Goal: Task Accomplishment & Management: Manage account settings

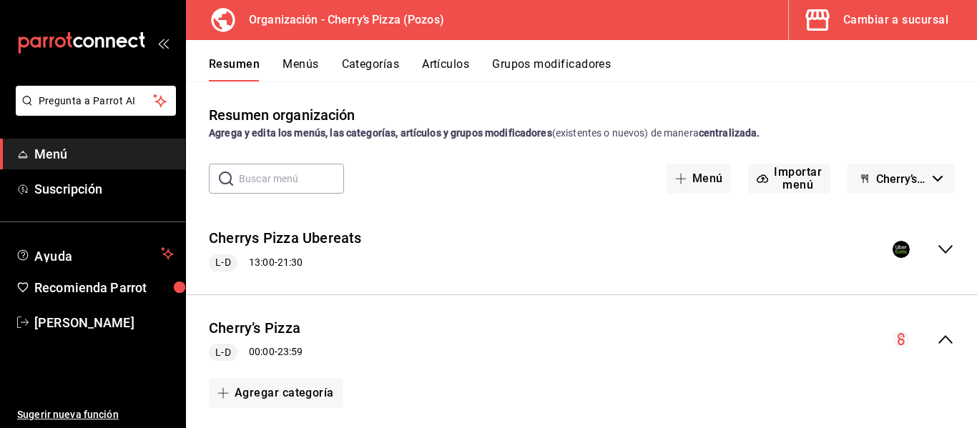
scroll to position [1516, 0]
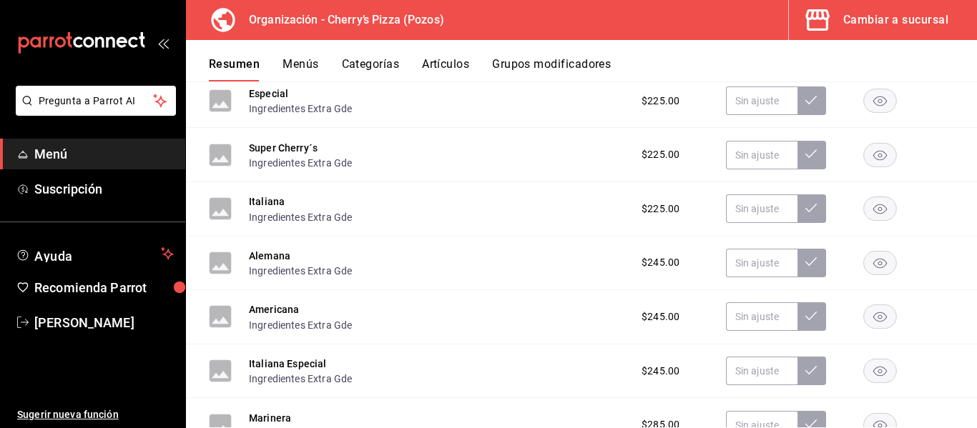
click at [430, 68] on button "Artículos" at bounding box center [445, 69] width 47 height 24
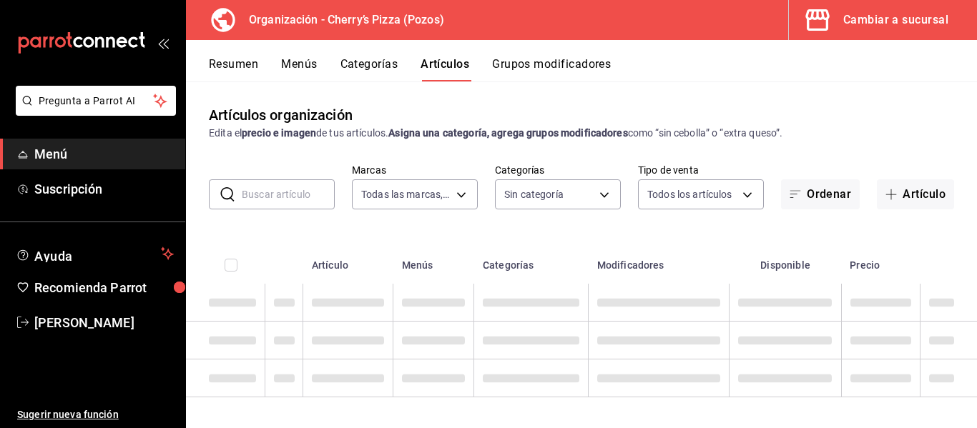
type input "00bc1956-8173-46e4-af6e-672e11e6c3c1"
type input "13eef161-2313-4fdd-a3c0-22edfed01c9c,1b2fbd5c-0012-4ff3-9cd1-4bcbca8f144d,c722b…"
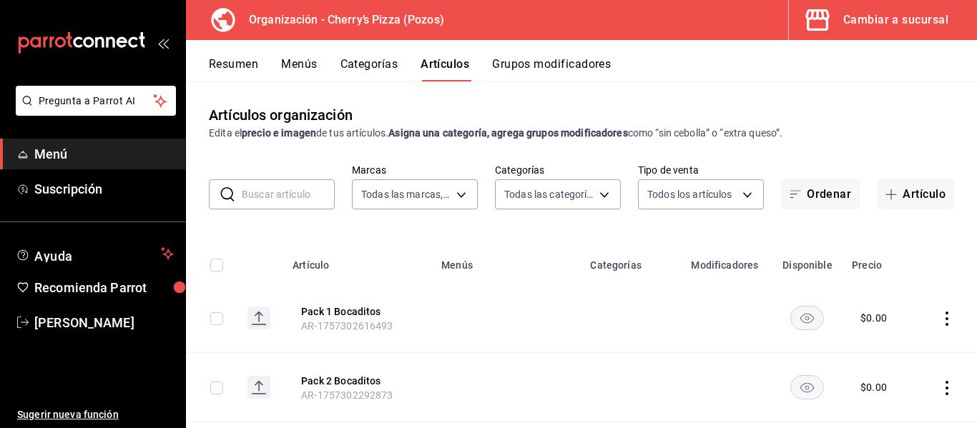
click at [303, 197] on input "text" at bounding box center [288, 194] width 93 height 29
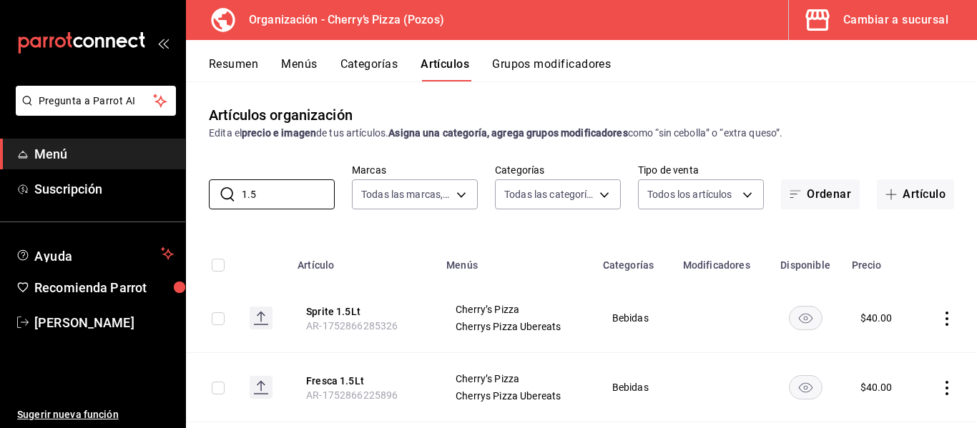
type input "1.5"
click at [940, 325] on icon "actions" at bounding box center [947, 319] width 14 height 14
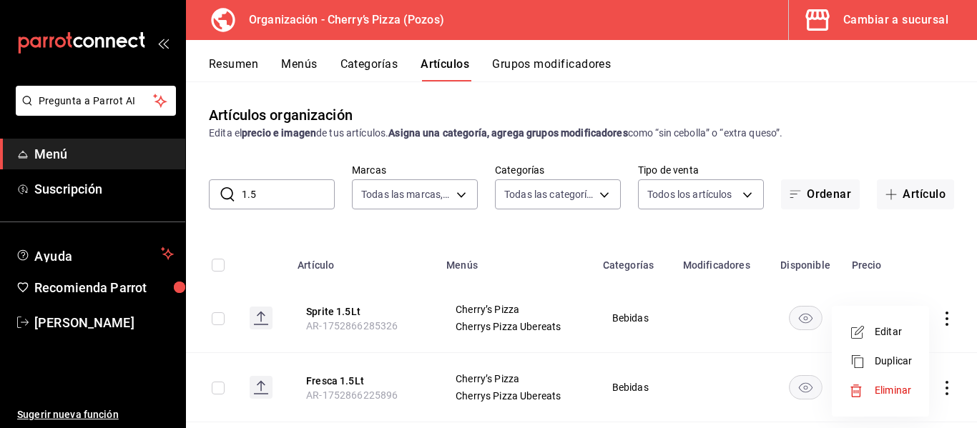
click at [894, 388] on span "Eliminar" at bounding box center [893, 390] width 36 height 11
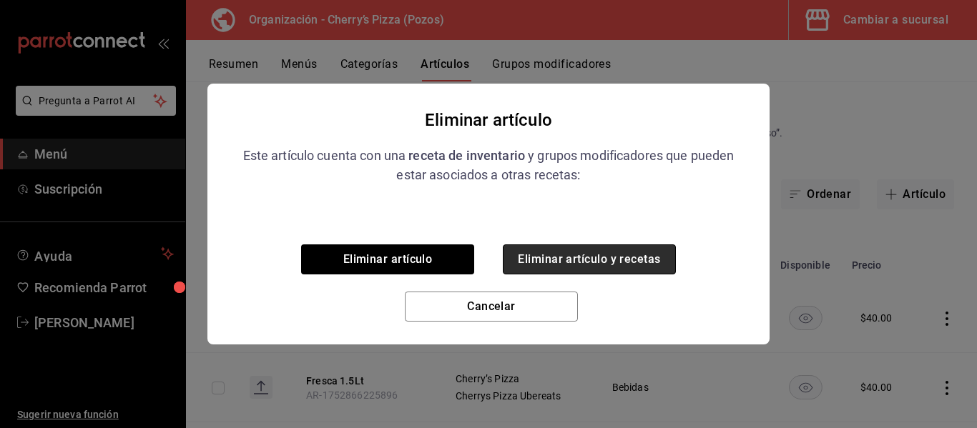
click at [630, 262] on button "Eliminar artículo y recetas" at bounding box center [589, 260] width 173 height 30
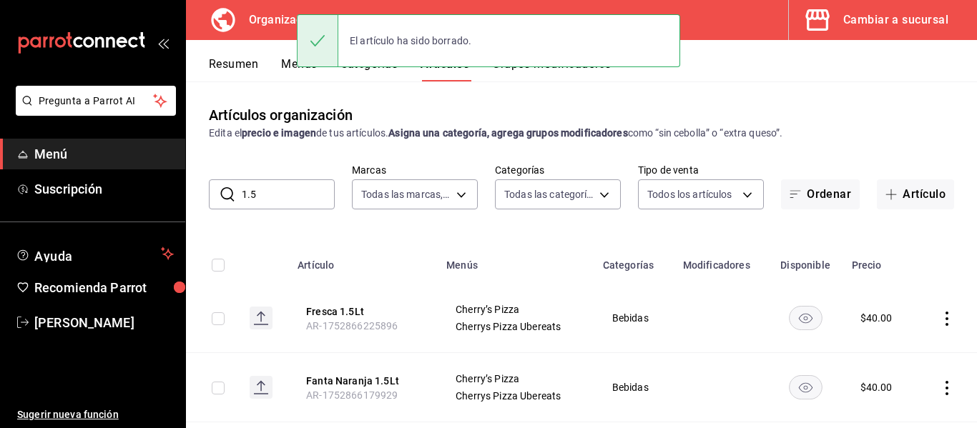
click at [941, 318] on icon "actions" at bounding box center [947, 319] width 14 height 14
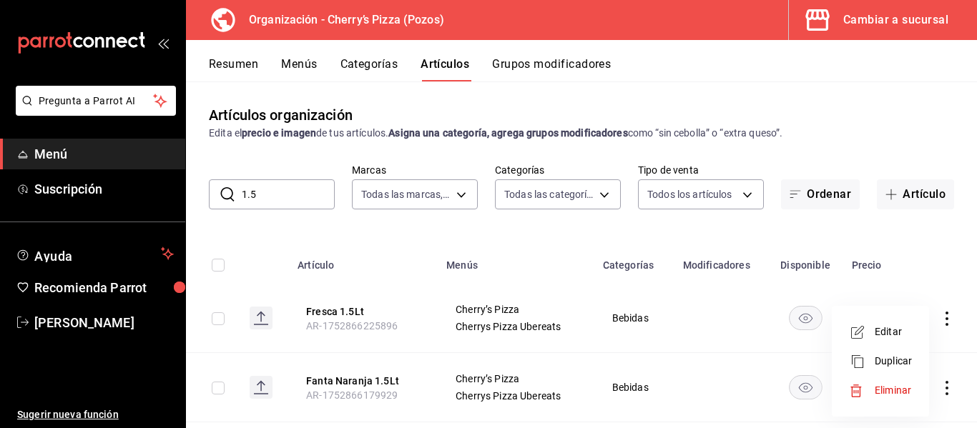
click at [886, 389] on span "Eliminar" at bounding box center [893, 390] width 36 height 11
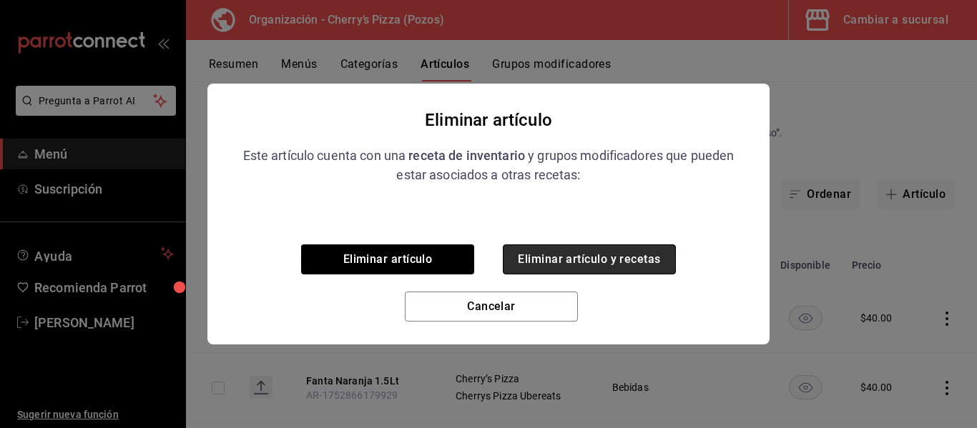
click at [651, 268] on button "Eliminar artículo y recetas" at bounding box center [589, 260] width 173 height 30
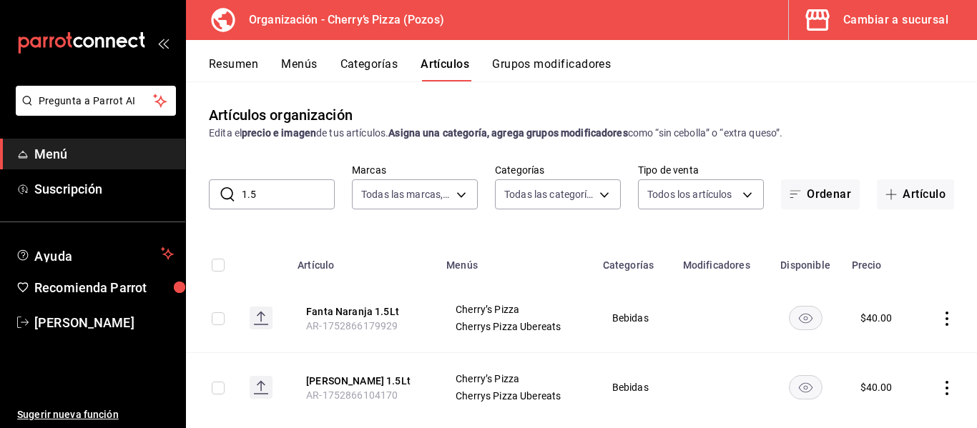
click at [946, 318] on icon "actions" at bounding box center [947, 319] width 3 height 14
click at [871, 392] on div at bounding box center [862, 391] width 26 height 14
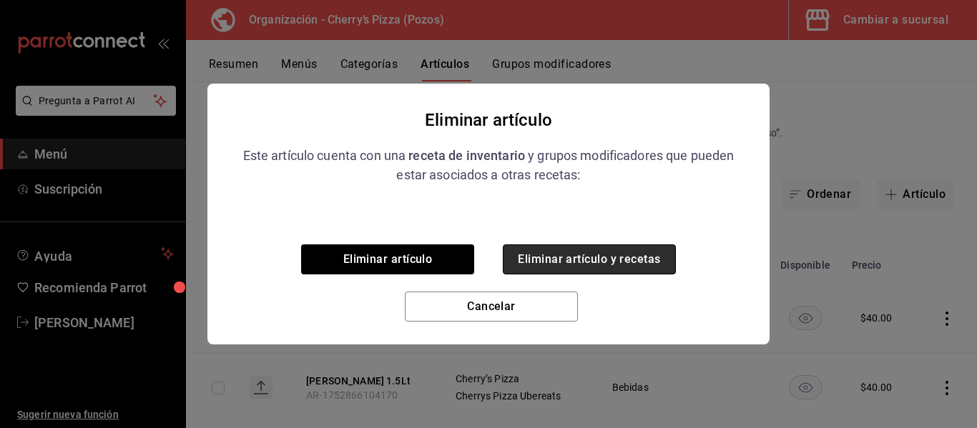
click at [584, 261] on button "Eliminar artículo y recetas" at bounding box center [589, 260] width 173 height 30
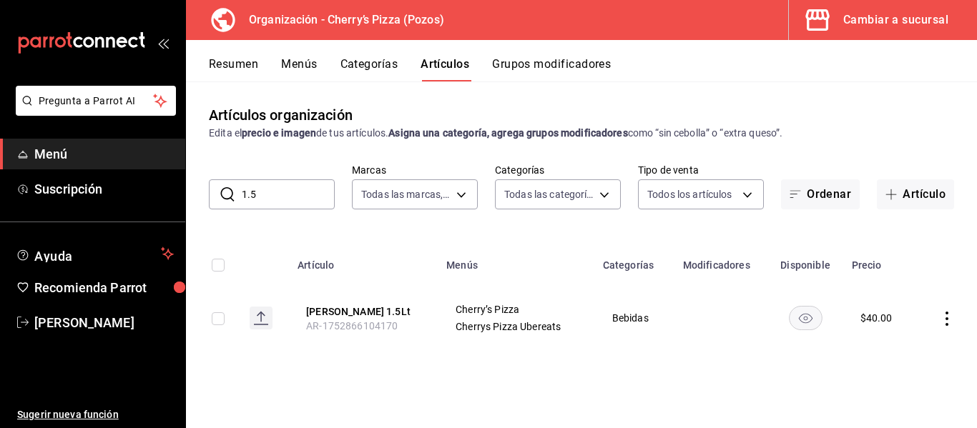
click at [944, 314] on icon "actions" at bounding box center [947, 319] width 14 height 14
click at [892, 386] on span "Eliminar" at bounding box center [903, 390] width 36 height 11
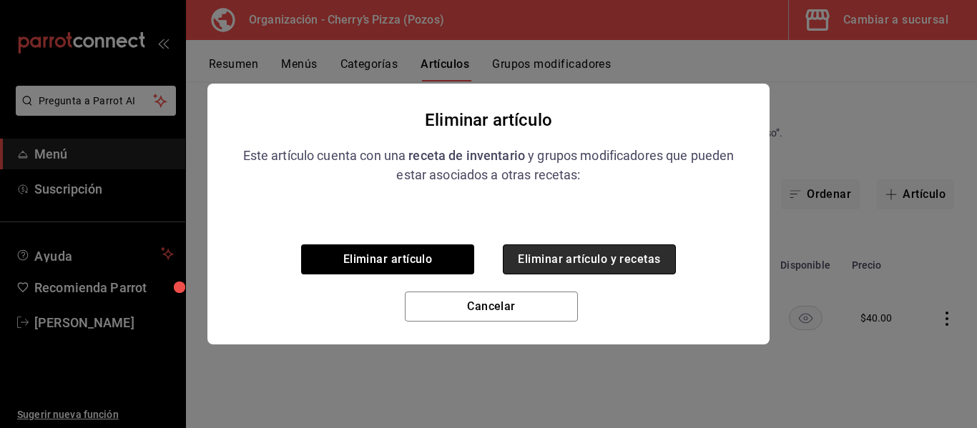
click at [610, 256] on button "Eliminar artículo y recetas" at bounding box center [589, 260] width 173 height 30
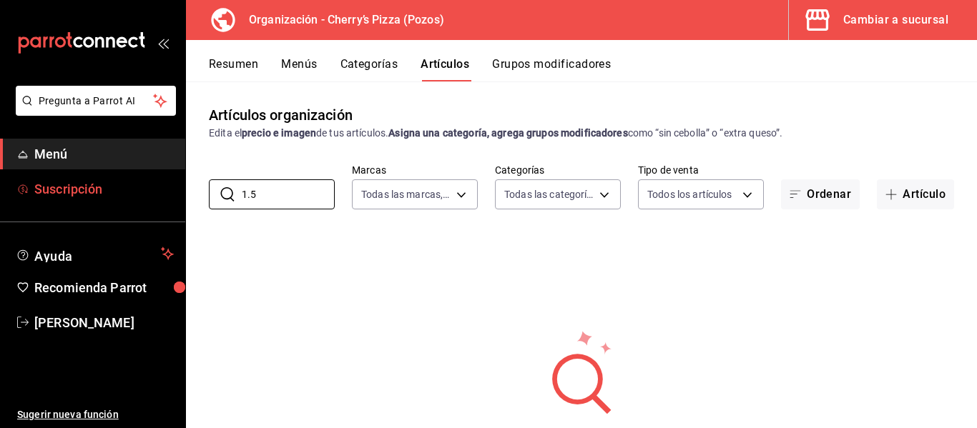
drag, startPoint x: 289, startPoint y: 197, endPoint x: 127, endPoint y: 198, distance: 162.4
click at [127, 198] on div "Pregunta a Parrot AI Menú Suscripción Ayuda Recomienda Parrot [PERSON_NAME] Sug…" at bounding box center [488, 214] width 977 height 428
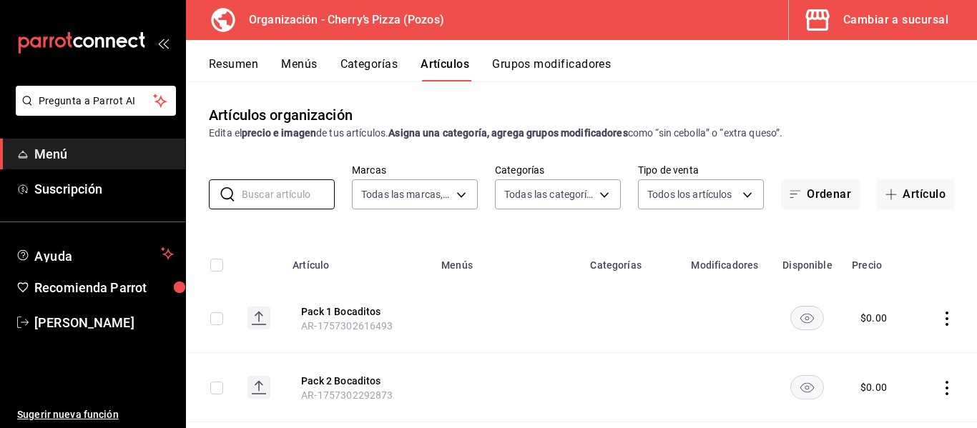
click at [295, 62] on button "Menús" at bounding box center [299, 69] width 36 height 24
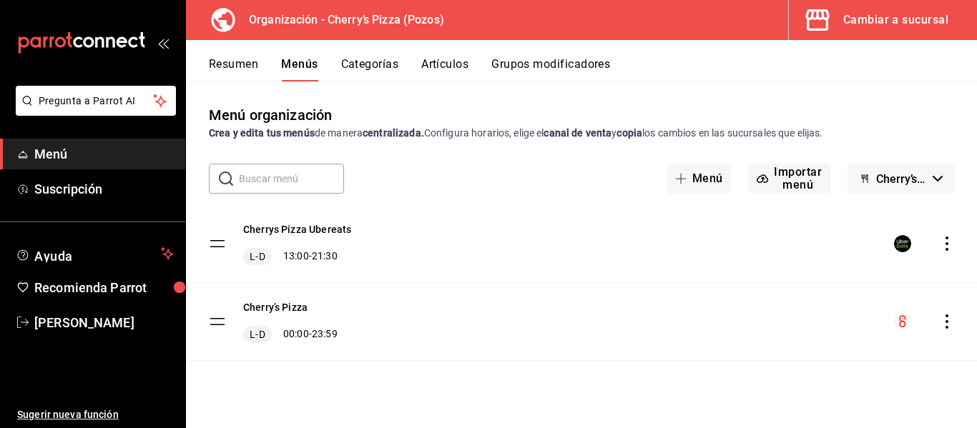
click at [946, 320] on icon "actions" at bounding box center [947, 322] width 14 height 14
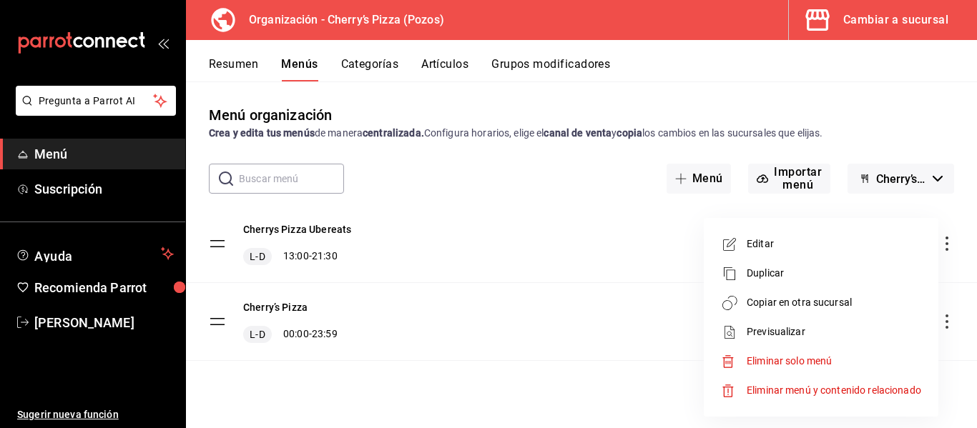
click at [230, 70] on div at bounding box center [488, 214] width 977 height 428
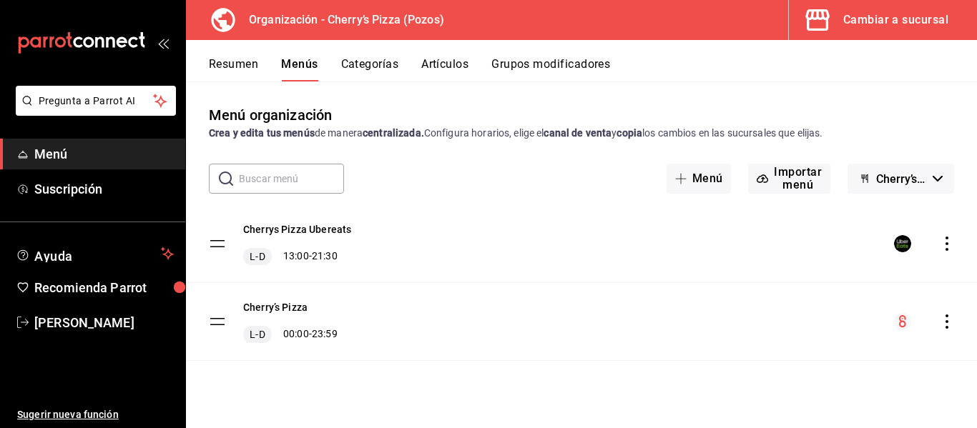
drag, startPoint x: 237, startPoint y: 56, endPoint x: 239, endPoint y: 69, distance: 13.1
click at [239, 69] on div "Resumen Menús Categorías Artículos Grupos modificadores" at bounding box center [581, 60] width 791 height 41
click at [239, 69] on button "Resumen" at bounding box center [233, 69] width 49 height 24
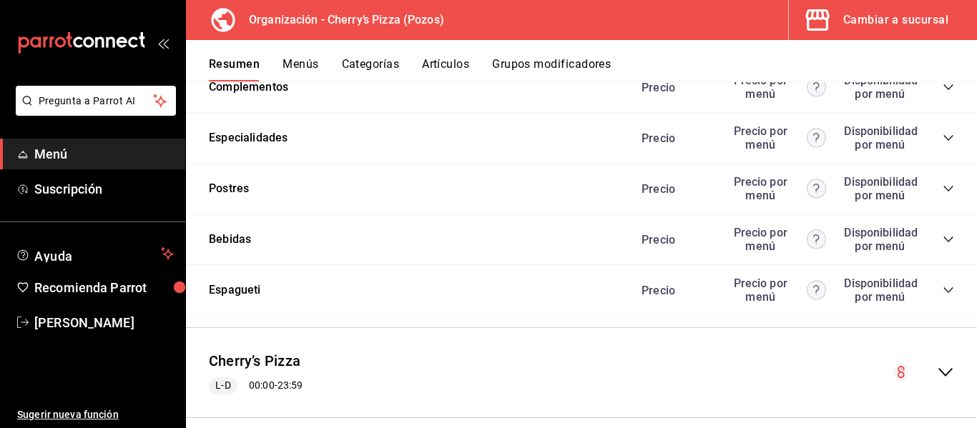
scroll to position [1085, 0]
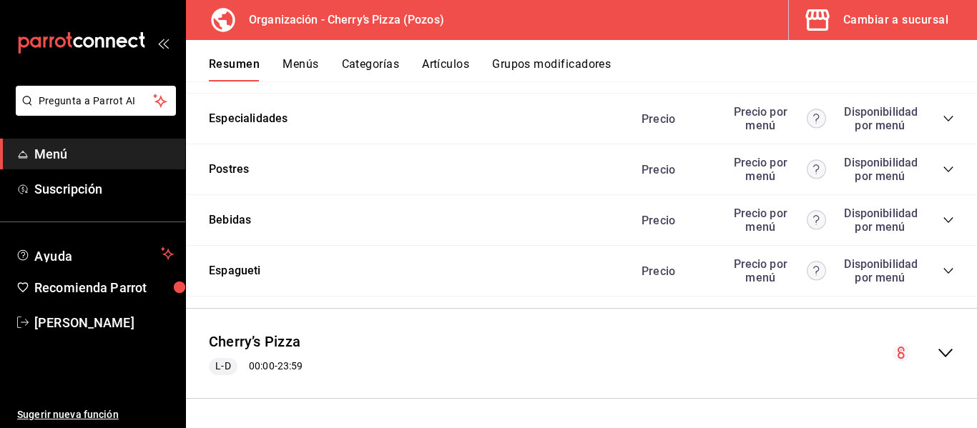
click at [937, 350] on icon "collapse-menu-row" at bounding box center [945, 353] width 17 height 17
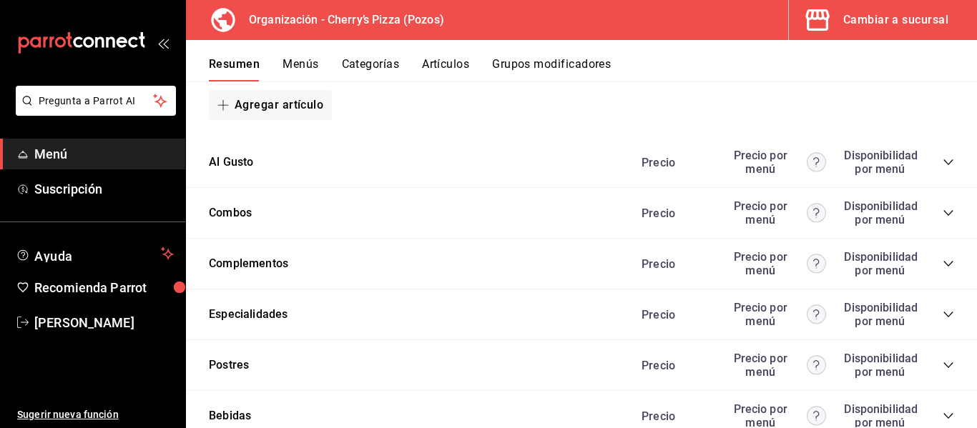
scroll to position [2184, 0]
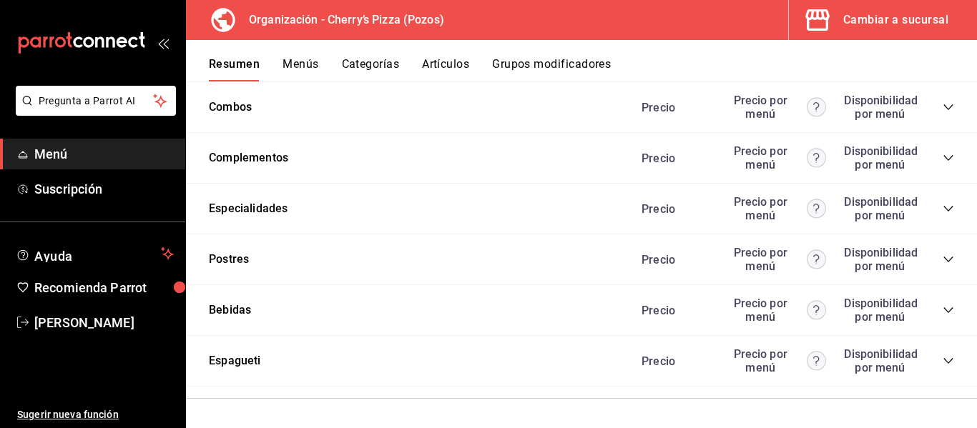
click at [765, 290] on div "Bebidas Precio Precio por menú Disponibilidad por menú" at bounding box center [581, 310] width 791 height 51
click at [944, 309] on div "Bebidas Precio Precio por menú Disponibilidad por menú" at bounding box center [581, 310] width 791 height 51
click at [943, 310] on icon "collapse-category-row" at bounding box center [948, 310] width 11 height 11
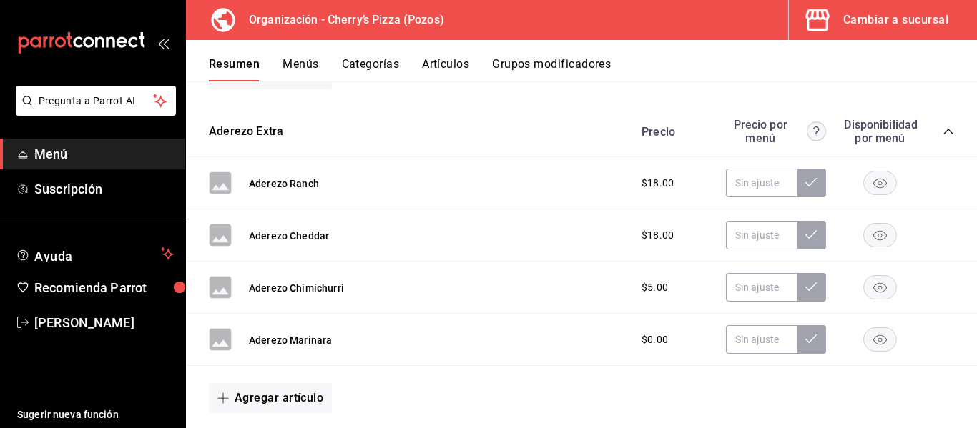
scroll to position [450, 0]
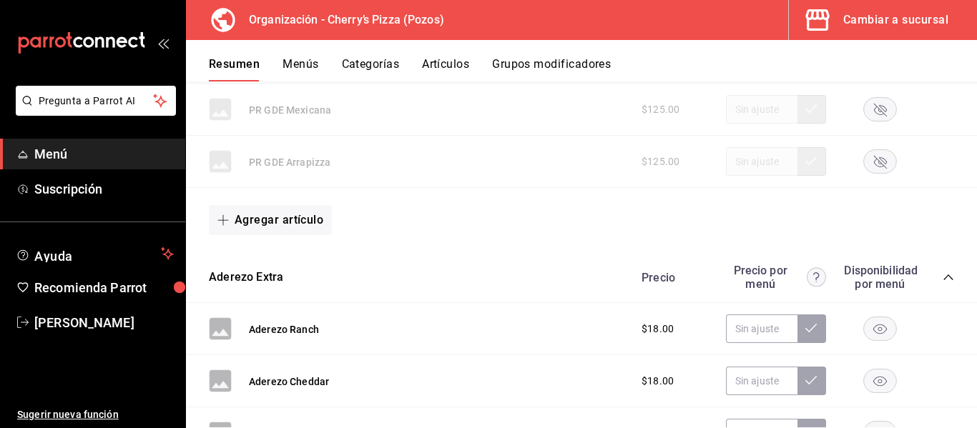
click at [460, 59] on button "Artículos" at bounding box center [445, 69] width 47 height 24
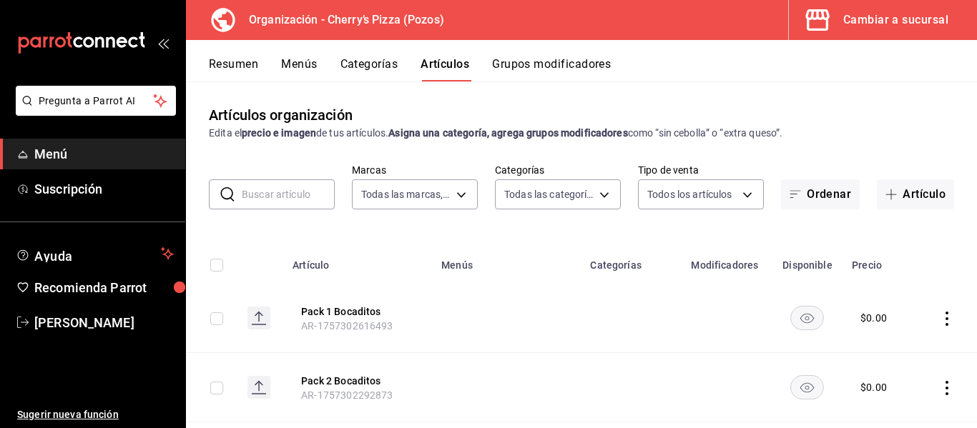
type input "00bc1956-8173-46e4-af6e-672e11e6c3c1"
type input "13eef161-2313-4fdd-a3c0-22edfed01c9c,1b2fbd5c-0012-4ff3-9cd1-4bcbca8f144d,c722b…"
click at [275, 195] on input "text" at bounding box center [288, 194] width 93 height 29
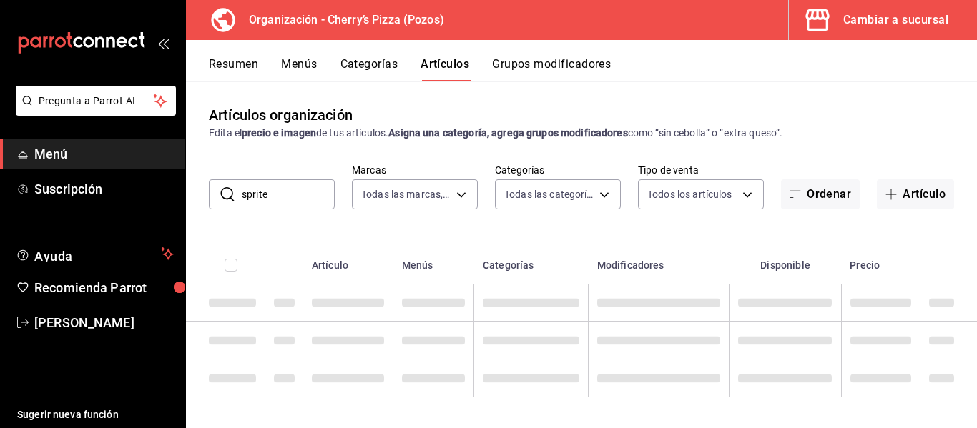
type input "sprite"
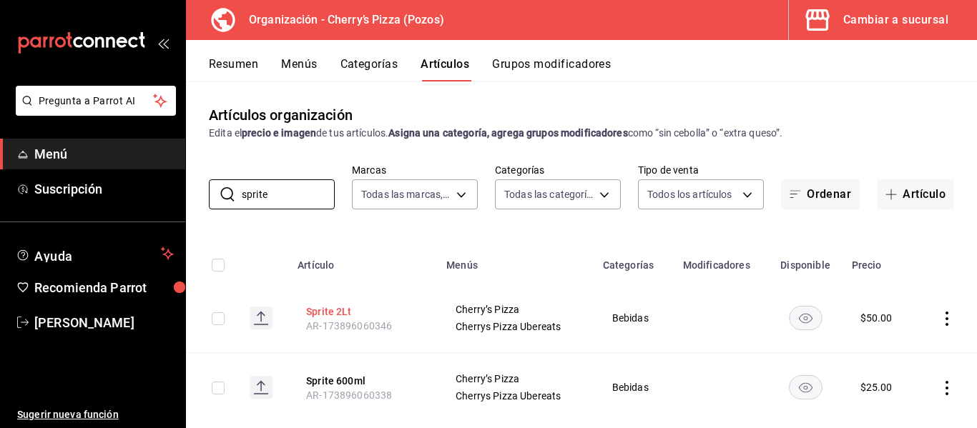
click at [328, 309] on button "Sprite 2Lt" at bounding box center [363, 312] width 114 height 14
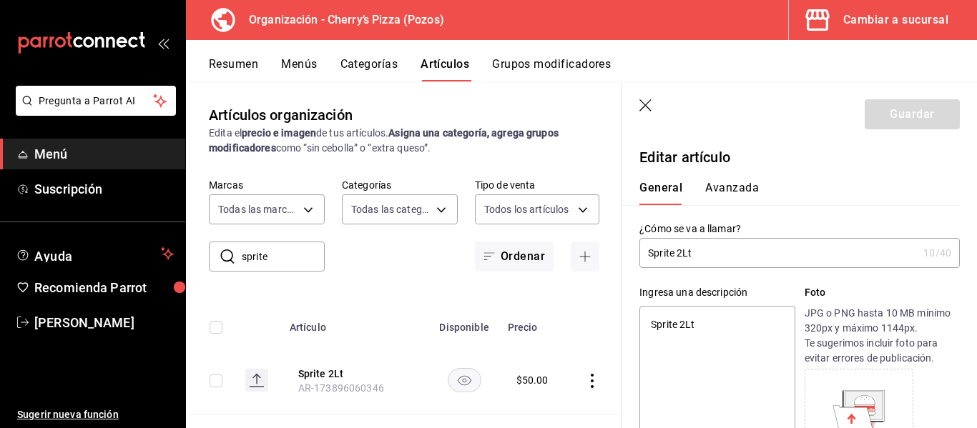
click at [682, 252] on input "Sprite 2Lt" at bounding box center [778, 253] width 278 height 29
type input "Sprite [DOMAIN_NAME]"
type textarea "x"
type input "Sprite 2.5Lt"
type textarea "x"
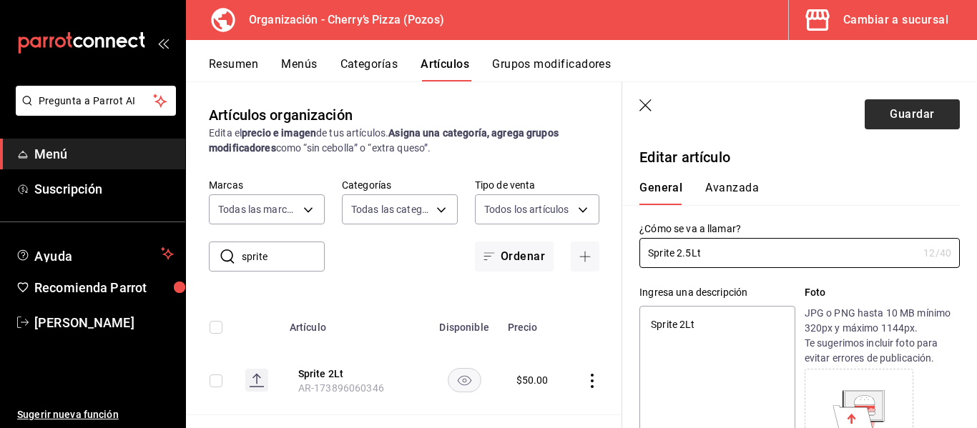
type input "Sprite 2.5Lt"
click at [903, 110] on button "Guardar" at bounding box center [912, 114] width 95 height 30
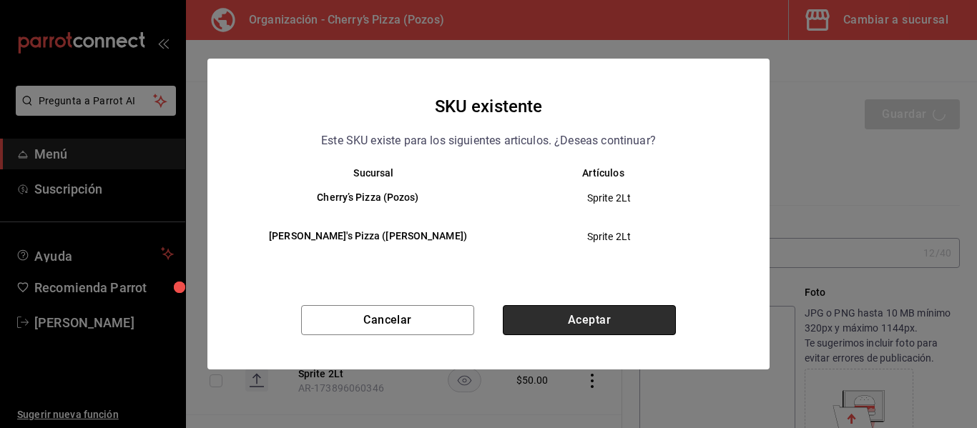
click at [611, 328] on button "Aceptar" at bounding box center [589, 320] width 173 height 30
type textarea "x"
type input "AR-1758321510422"
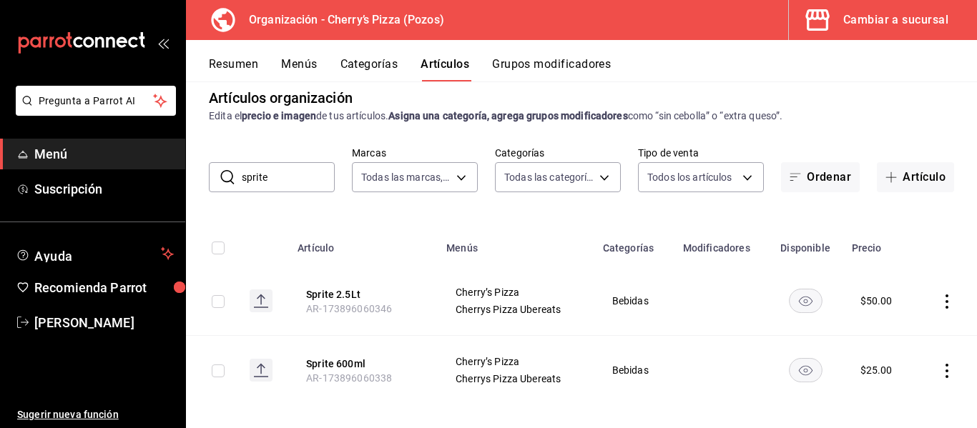
scroll to position [29, 0]
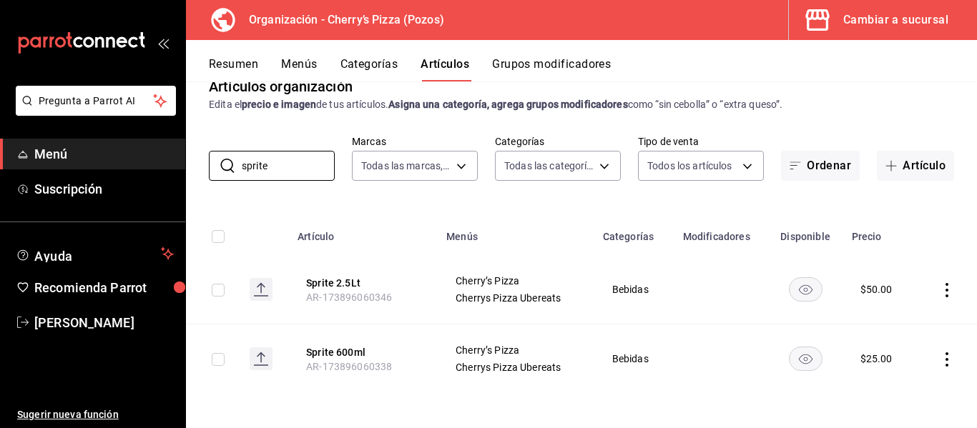
drag, startPoint x: 310, startPoint y: 161, endPoint x: 58, endPoint y: 147, distance: 252.9
click at [58, 147] on div "Pregunta a Parrot AI Menú Suscripción Ayuda Recomienda Parrot [PERSON_NAME] Sug…" at bounding box center [488, 214] width 977 height 428
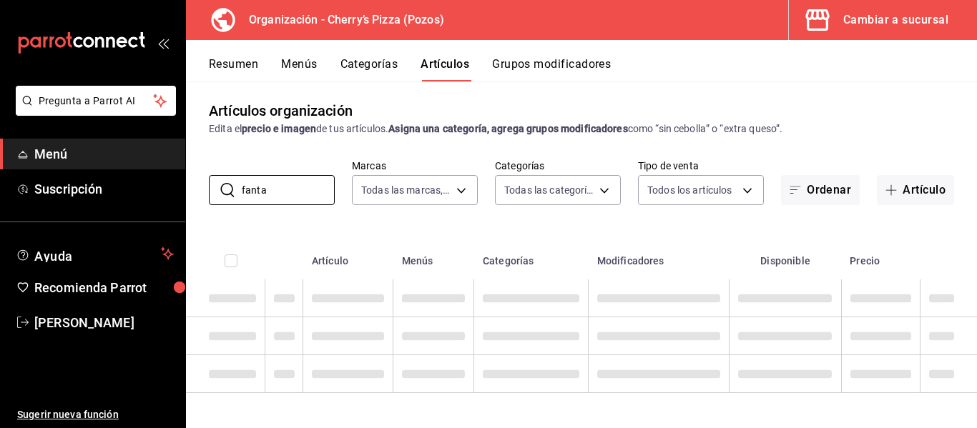
type input "fanta"
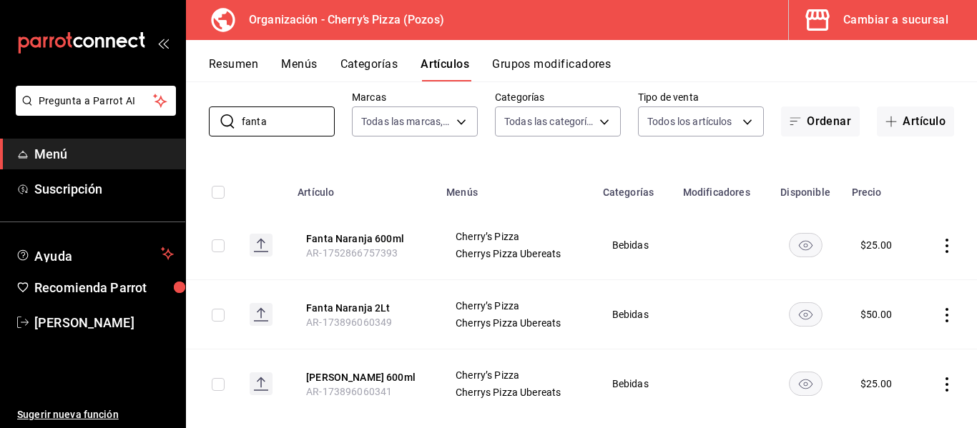
scroll to position [98, 0]
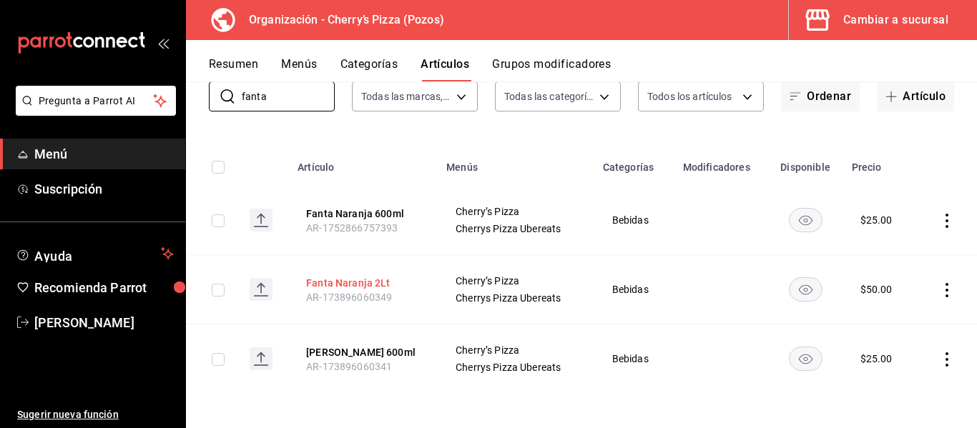
click at [375, 282] on button "Fanta Naranja 2Lt" at bounding box center [363, 283] width 114 height 14
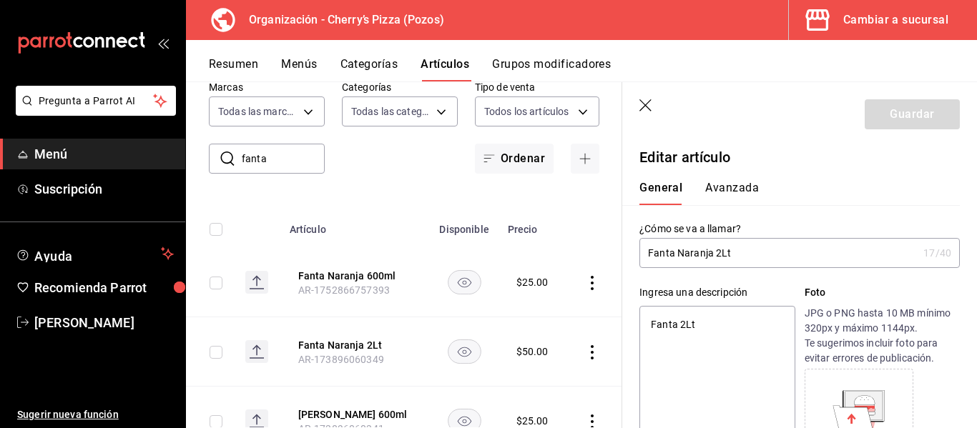
click at [720, 253] on input "Fanta Naranja 2Lt" at bounding box center [778, 253] width 278 height 29
type input "[PERSON_NAME] [DOMAIN_NAME]"
type textarea "x"
type input "Fanta Naranja 2.5Lt"
type textarea "x"
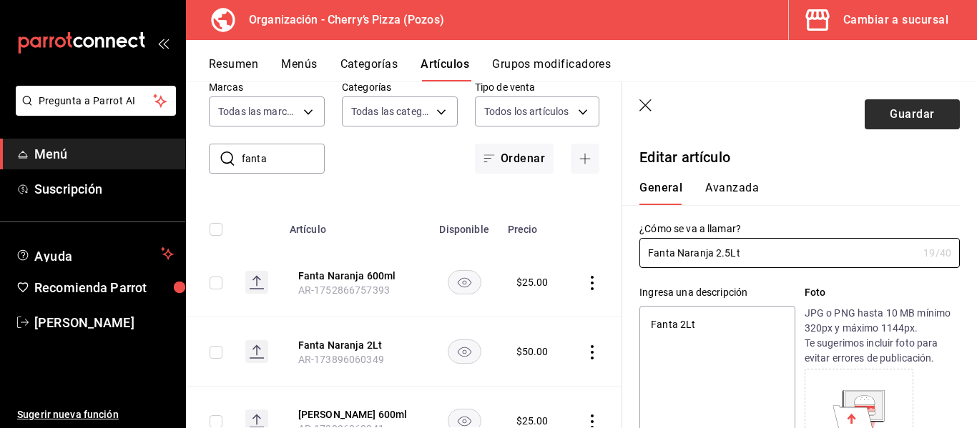
type input "Fanta Naranja 2.5Lt"
click at [898, 117] on button "Guardar" at bounding box center [912, 114] width 95 height 30
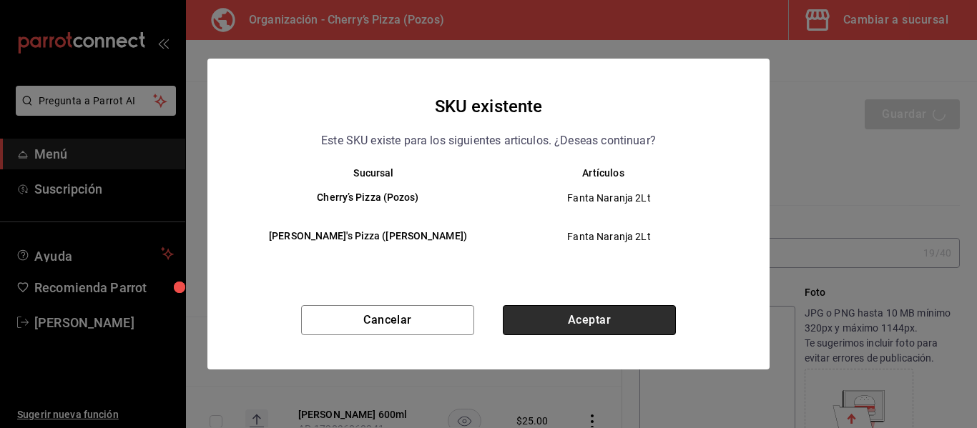
click at [636, 325] on button "Aceptar" at bounding box center [589, 320] width 173 height 30
type textarea "x"
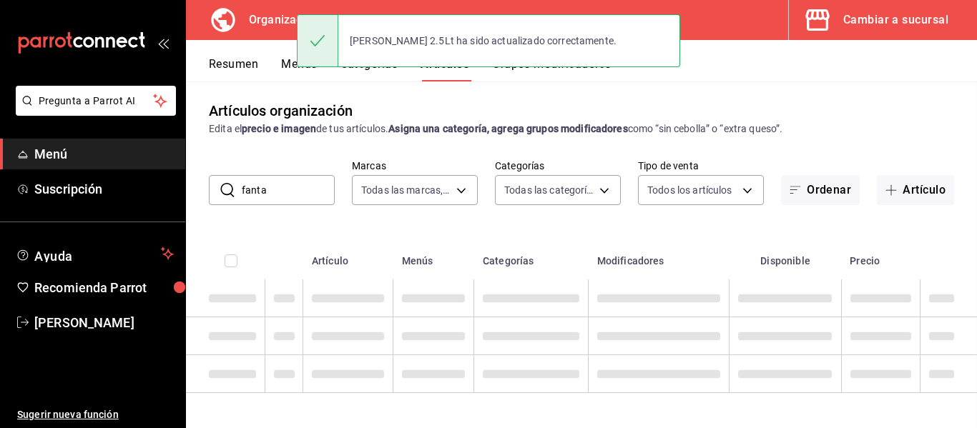
scroll to position [4, 0]
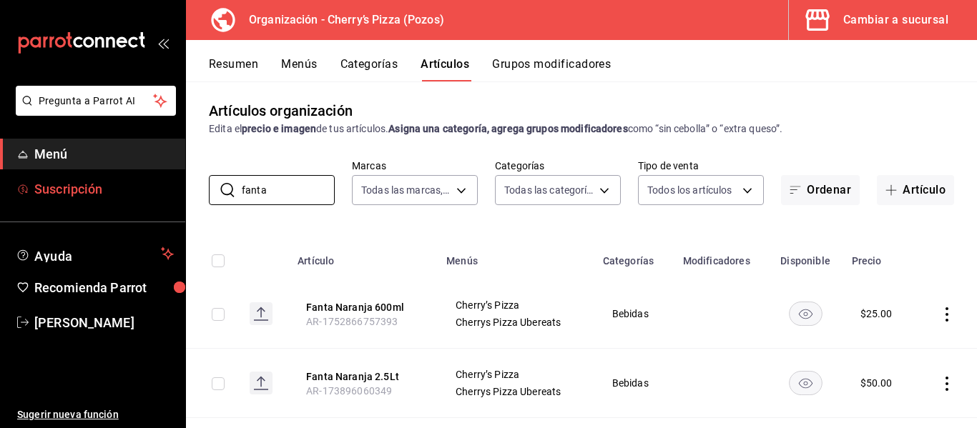
drag, startPoint x: 311, startPoint y: 197, endPoint x: 96, endPoint y: 176, distance: 216.3
click at [96, 176] on div "Pregunta a Parrot AI Menú Suscripción Ayuda Recomienda Parrot [PERSON_NAME] Sug…" at bounding box center [488, 214] width 977 height 428
type input "sidral"
click at [367, 313] on button "Sidral Mundet 2Lt" at bounding box center [363, 307] width 114 height 14
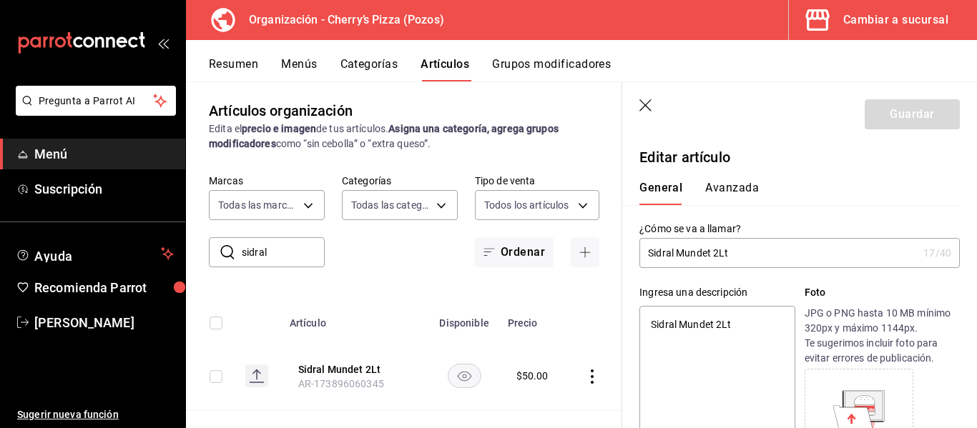
click at [721, 255] on input "Sidral Mundet 2Lt" at bounding box center [778, 253] width 278 height 29
type input "Sidral Mundet [DOMAIN_NAME]"
type textarea "x"
type input "Sidral Mundet 2.5Lt"
type textarea "x"
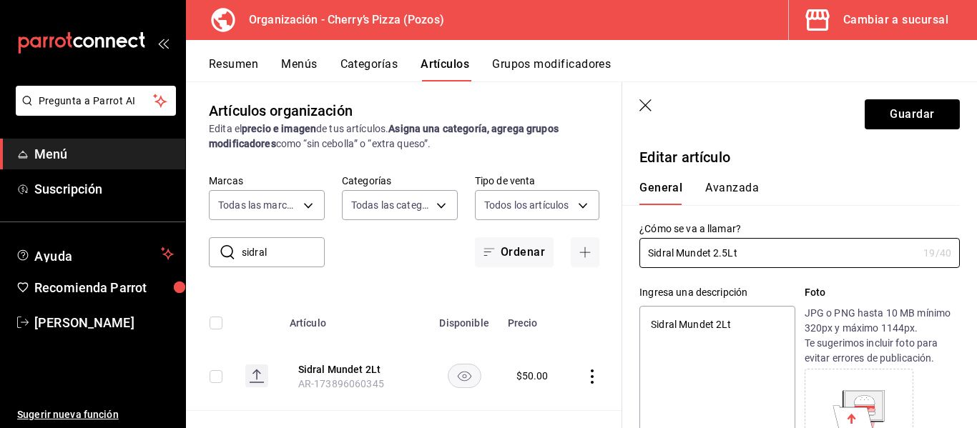
type input "Sidral Mundet 2.5Lt"
type textarea "x"
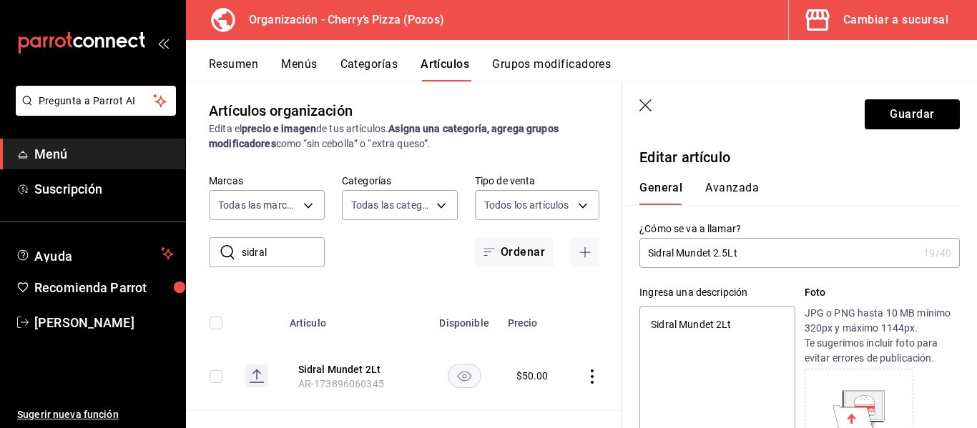
click at [724, 325] on textarea "Sidral Mundet 2Lt" at bounding box center [716, 392] width 155 height 172
type textarea "Sidral Mundet [DOMAIN_NAME]"
type textarea "x"
type textarea "Sidral Mundet 2.5Lt"
type textarea "x"
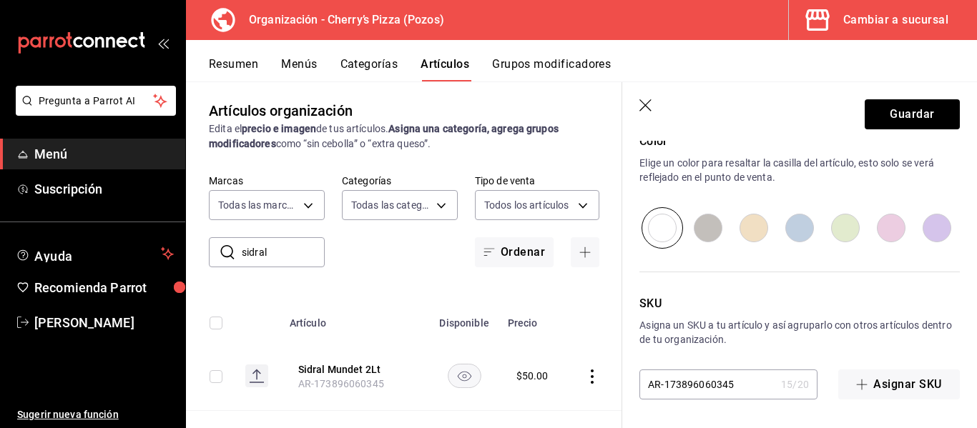
scroll to position [237, 0]
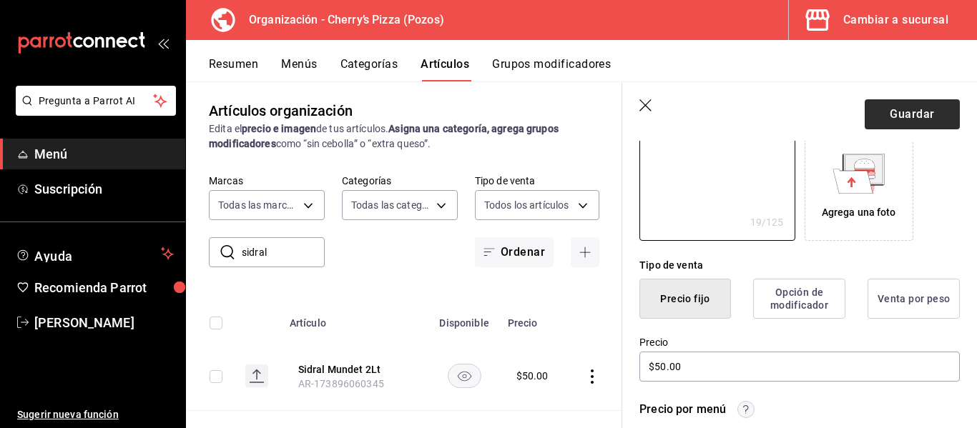
type textarea "Sidral Mundet 2.5Lt"
click at [894, 105] on button "Guardar" at bounding box center [912, 114] width 95 height 30
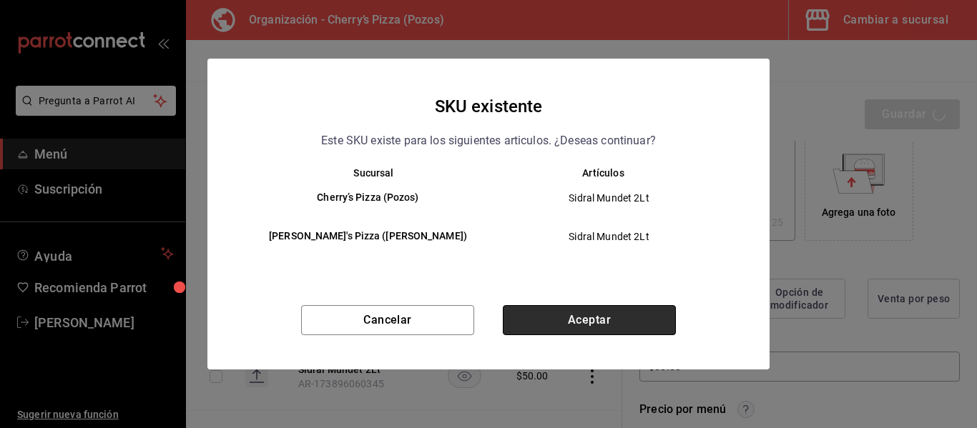
click at [599, 333] on button "Aceptar" at bounding box center [589, 320] width 173 height 30
type textarea "x"
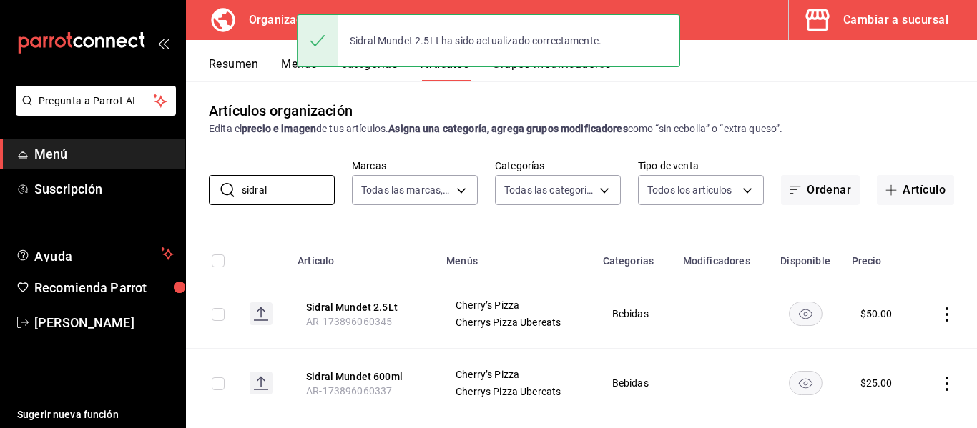
drag, startPoint x: 296, startPoint y: 185, endPoint x: 19, endPoint y: 145, distance: 279.6
click at [19, 145] on div "Pregunta a Parrot AI Menú Suscripción Ayuda Recomienda Parrot [PERSON_NAME] Sug…" at bounding box center [488, 214] width 977 height 428
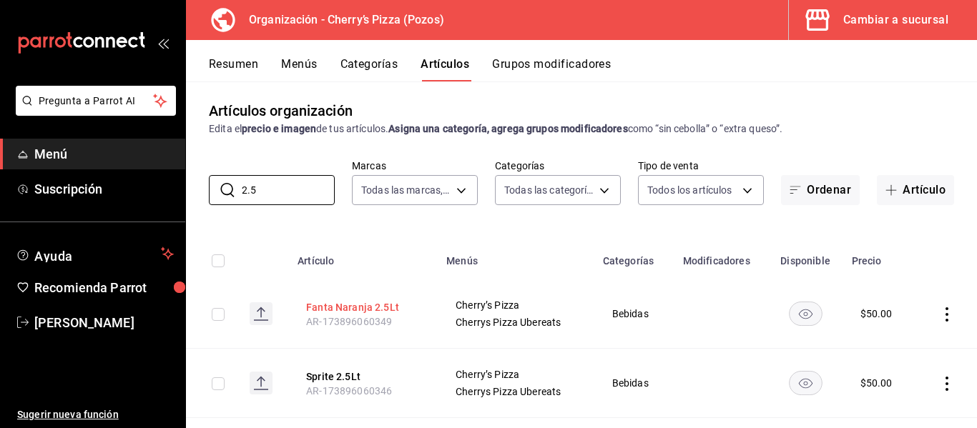
type input "2.5"
click at [371, 310] on button "Fanta Naranja 2.5Lt" at bounding box center [363, 307] width 114 height 14
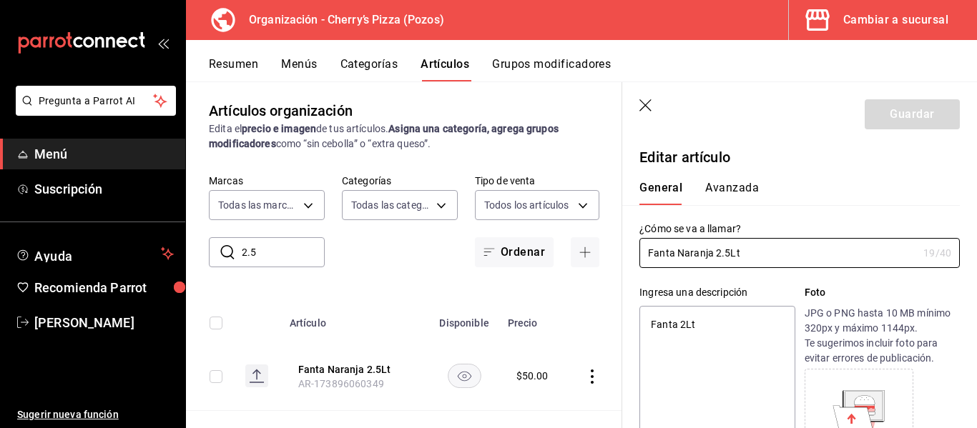
type textarea "x"
type input "$50.00"
type textarea "x"
click at [686, 324] on textarea "Fanta 2Lt" at bounding box center [716, 392] width 155 height 172
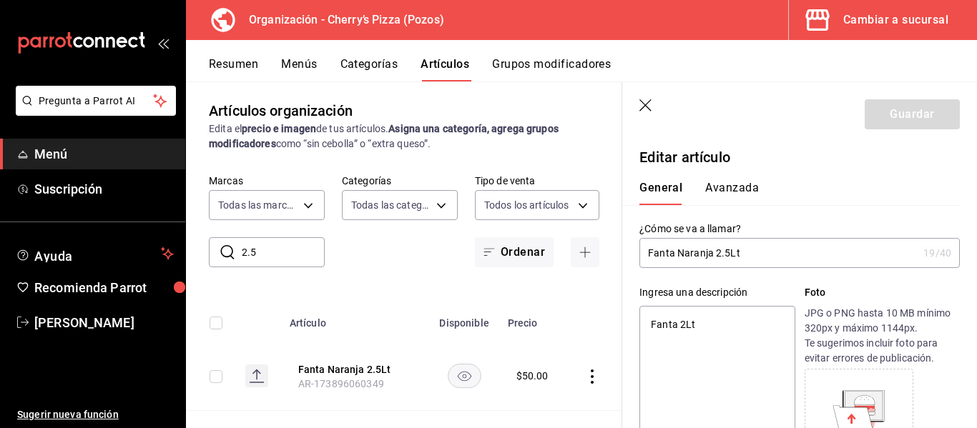
type textarea "Fanta [DOMAIN_NAME]"
type textarea "x"
type textarea "Fanta 2.5Lt"
type textarea "x"
type textarea "Fanta 2.5Lt"
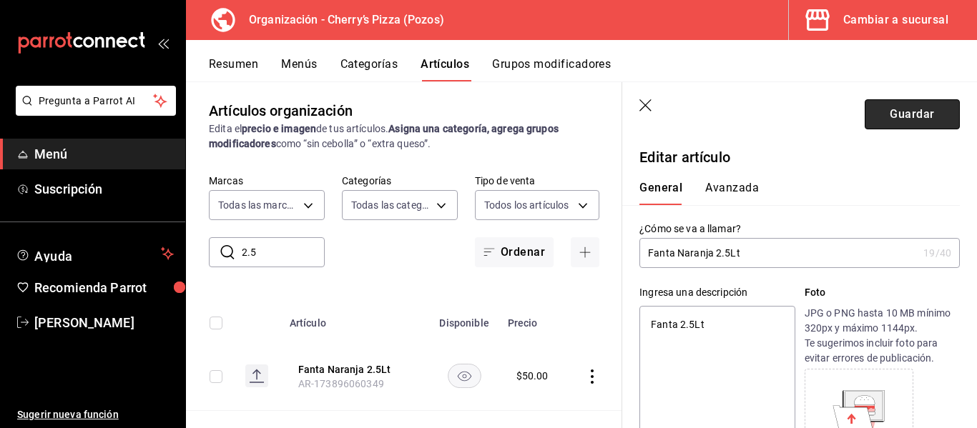
click at [904, 110] on button "Guardar" at bounding box center [912, 114] width 95 height 30
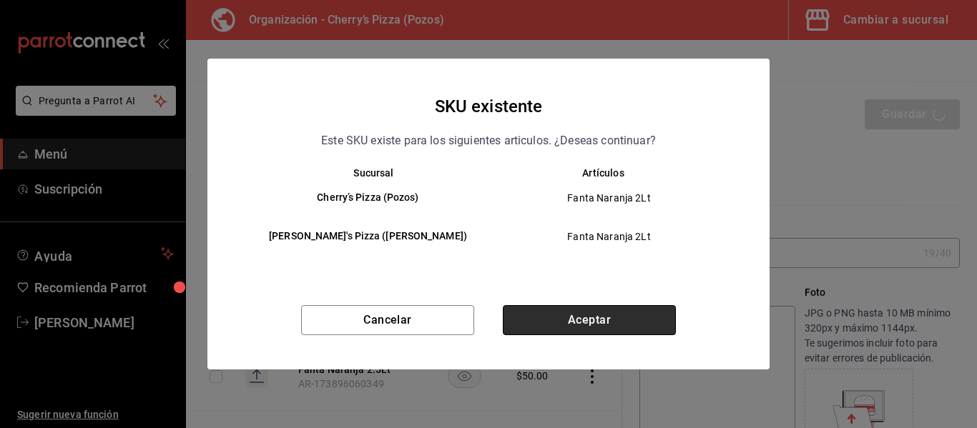
click at [612, 312] on button "Aceptar" at bounding box center [589, 320] width 173 height 30
type textarea "x"
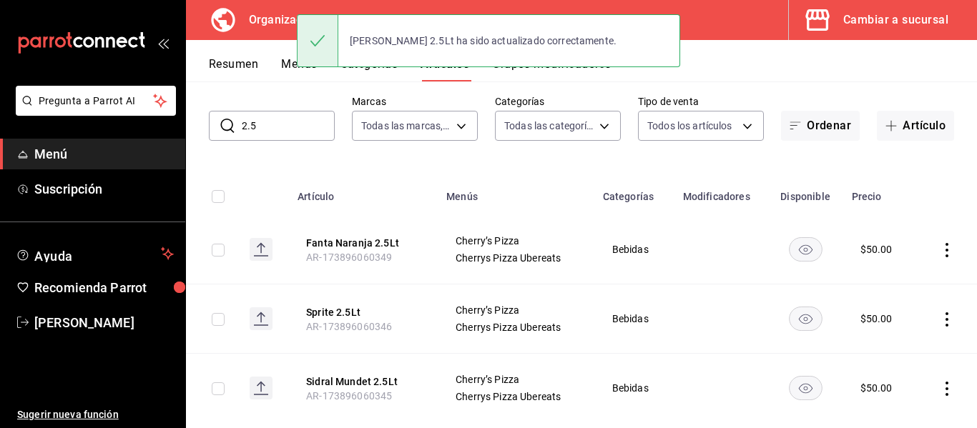
scroll to position [98, 0]
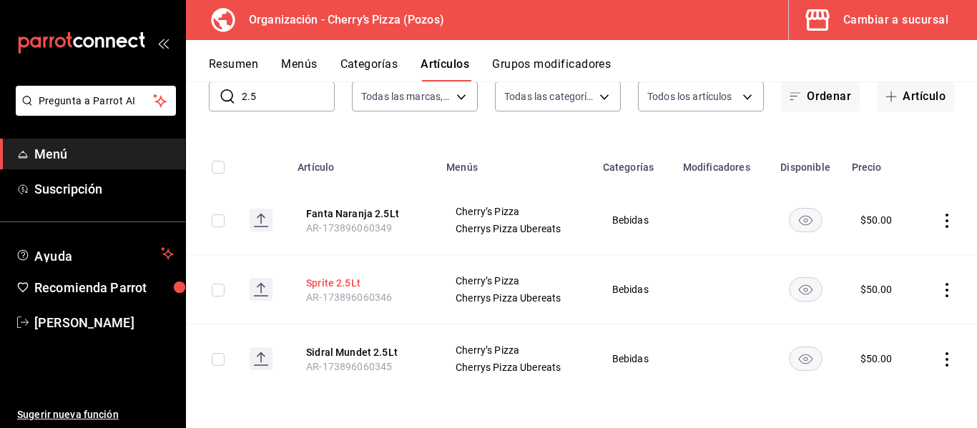
click at [343, 289] on button "Sprite 2.5Lt" at bounding box center [363, 283] width 114 height 14
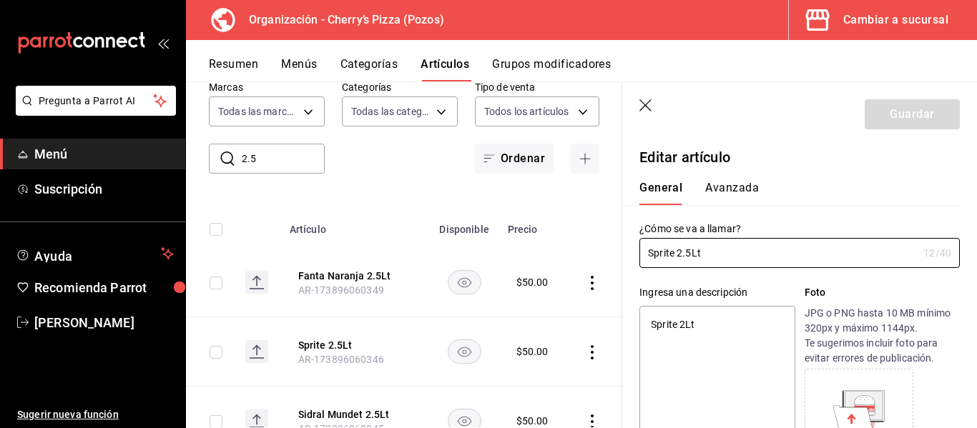
type textarea "x"
type input "$50.00"
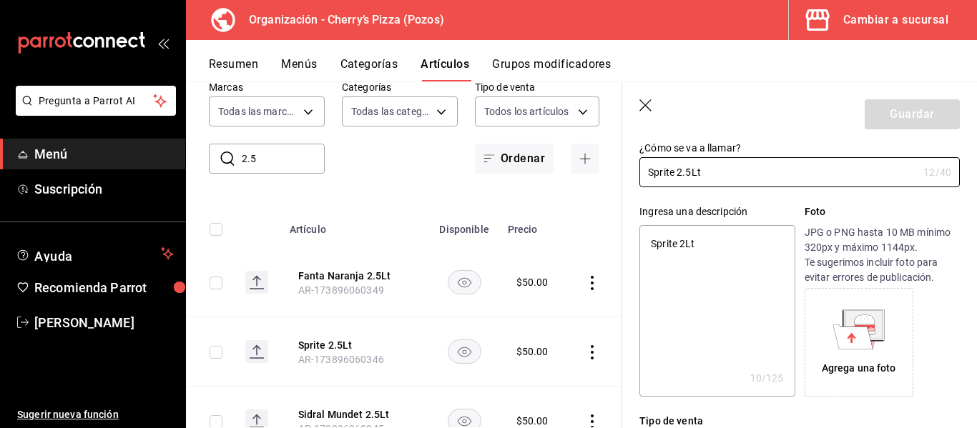
scroll to position [159, 0]
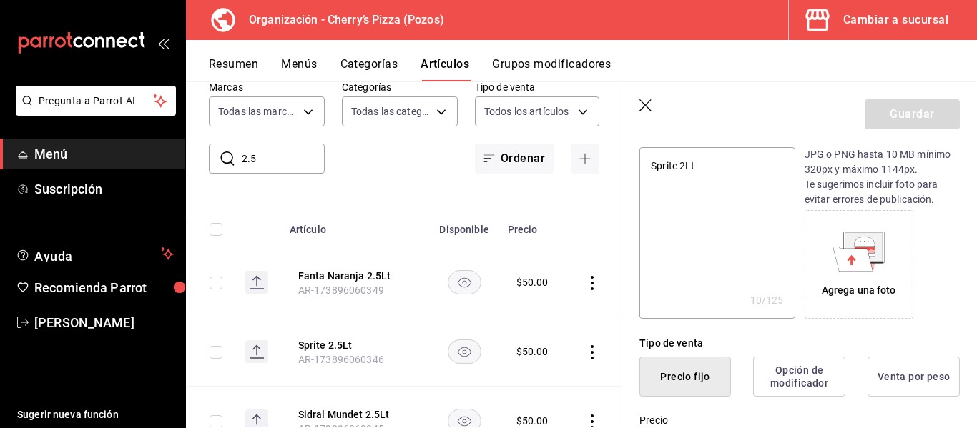
type textarea "x"
click at [688, 167] on textarea "Sprite 2Lt" at bounding box center [716, 233] width 155 height 172
type textarea "Sprite [DOMAIN_NAME]"
type textarea "x"
type textarea "Sprite 2.5Lt"
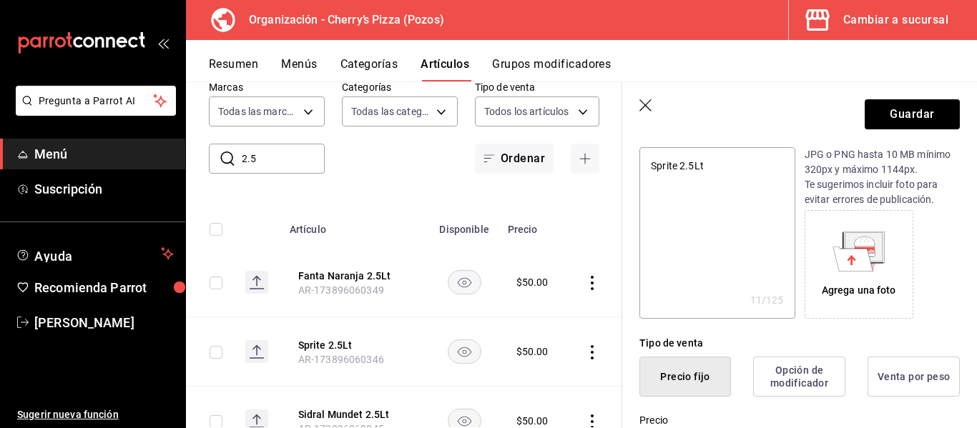
type textarea "x"
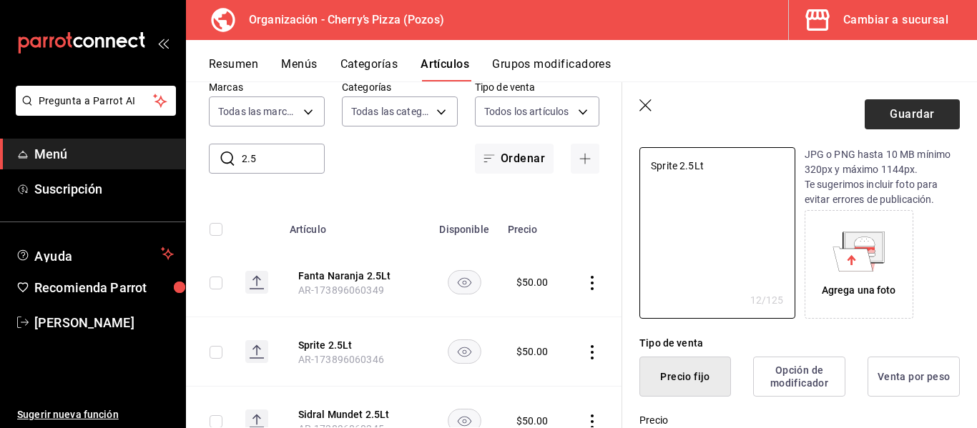
type textarea "Sprite 2.5Lt"
click at [883, 116] on button "Guardar" at bounding box center [912, 114] width 95 height 30
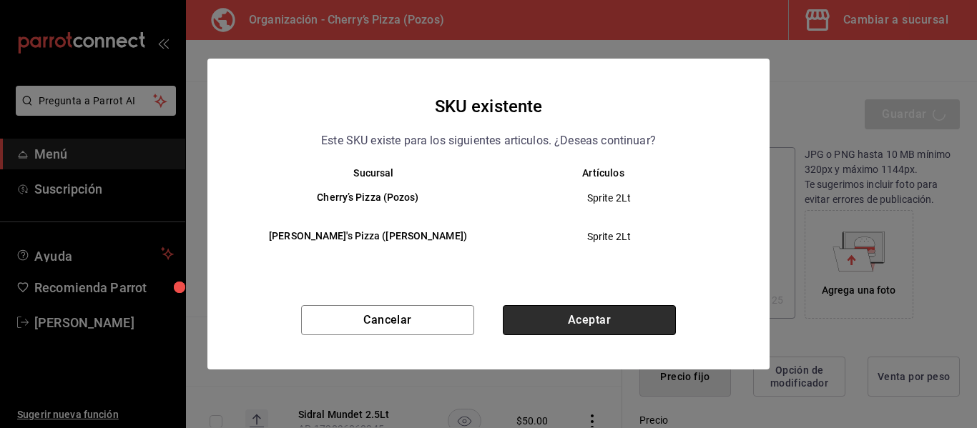
click at [637, 315] on button "Aceptar" at bounding box center [589, 320] width 173 height 30
type textarea "x"
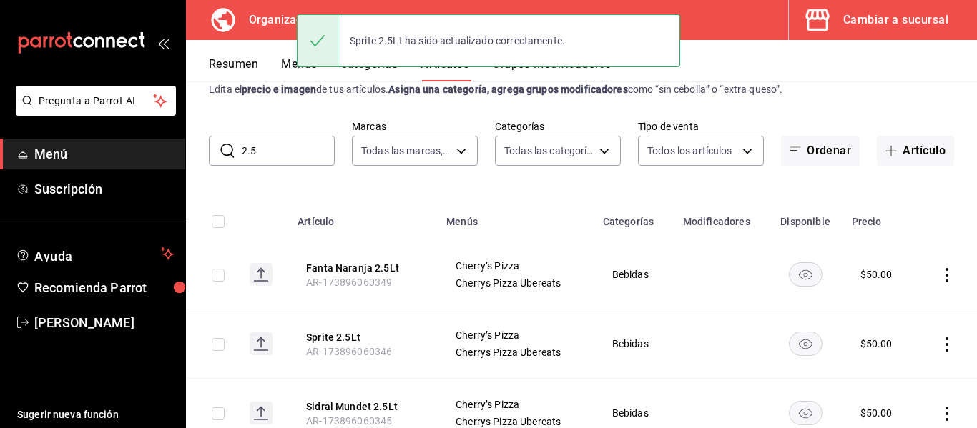
scroll to position [98, 0]
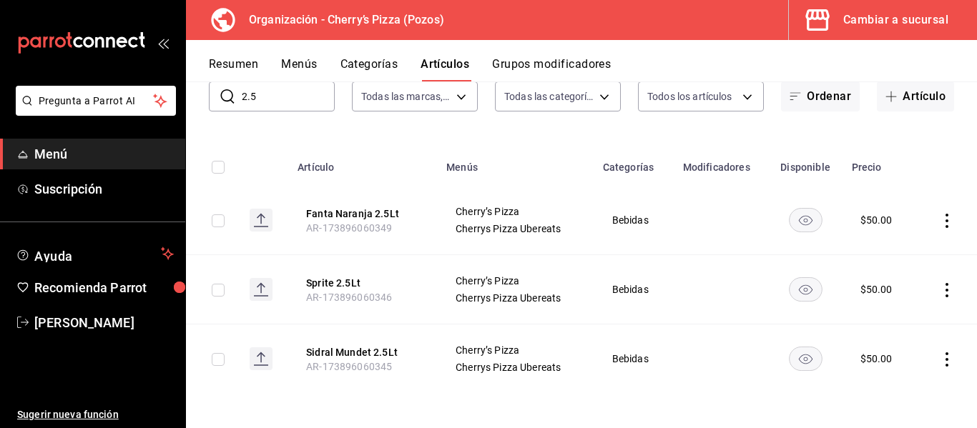
click at [913, 23] on div "Cambiar a sucursal" at bounding box center [895, 20] width 105 height 20
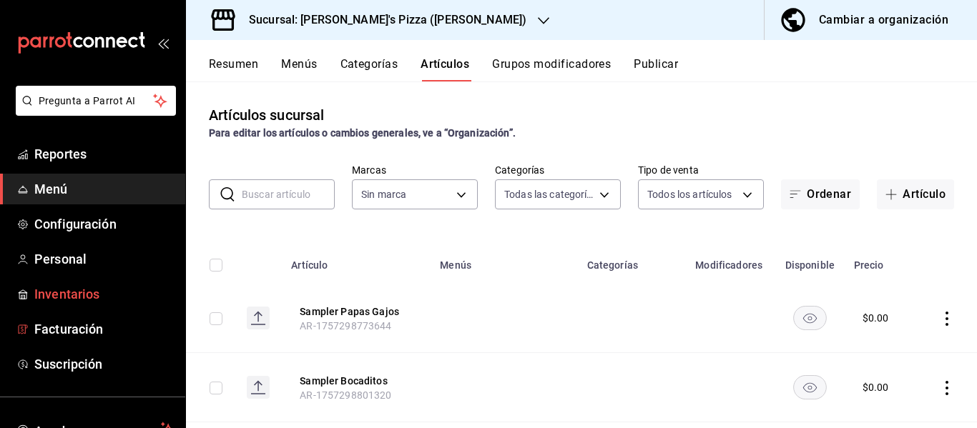
type input "648d9132-56d8-47ef-b686-ae789ebc02f3,2f1c79d8-7eff-4b5a-a5fe-d3eac1e4a7bf,52787…"
type input "cd79cf11-f347-45f4-9cd3-ef71055b157f"
click at [73, 295] on span "Inventarios" at bounding box center [103, 294] width 139 height 19
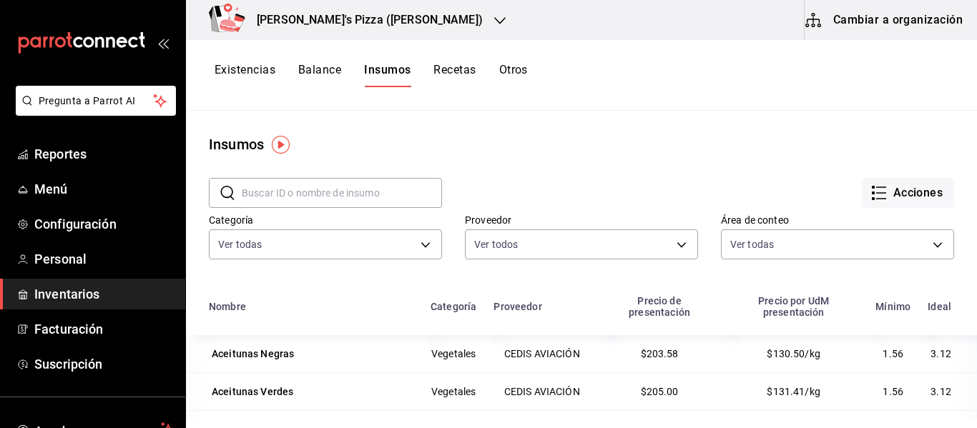
click at [925, 23] on button "Cambiar a organización" at bounding box center [885, 20] width 161 height 40
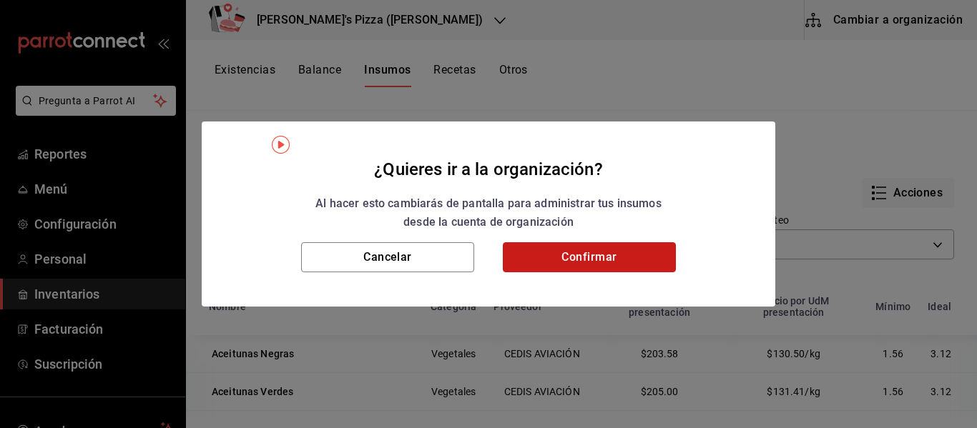
click at [614, 257] on button "Confirmar" at bounding box center [589, 257] width 173 height 30
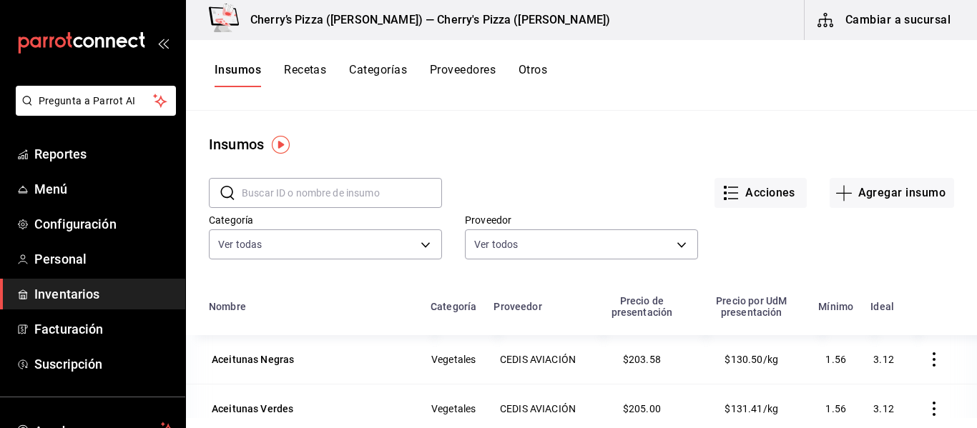
click at [343, 197] on input "text" at bounding box center [342, 193] width 200 height 29
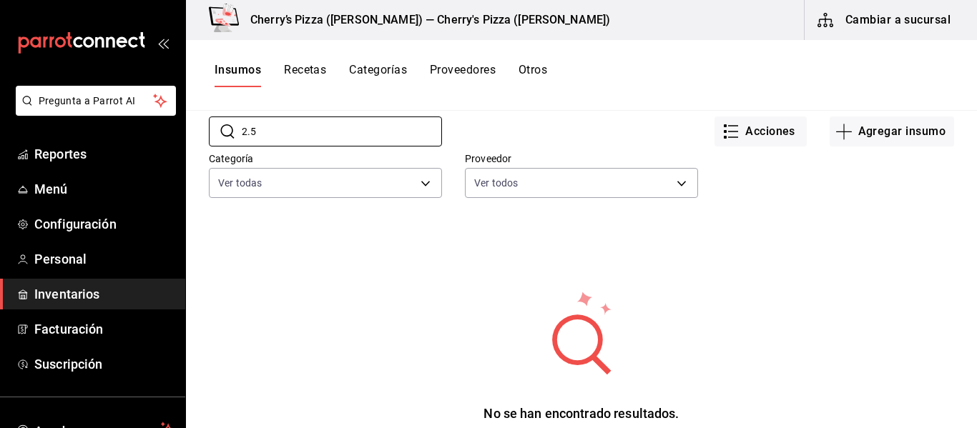
scroll to position [53, 0]
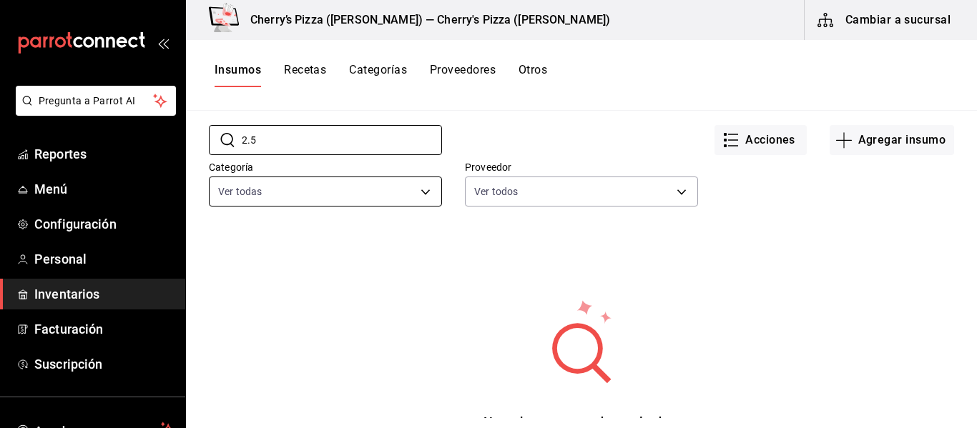
type input "2.5"
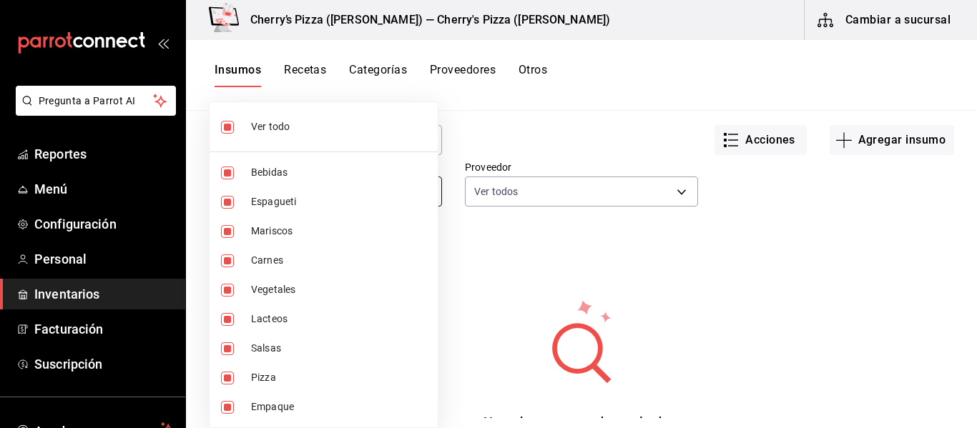
click at [428, 190] on body "Pregunta a Parrot AI Reportes Menú Configuración Personal Inventarios Facturaci…" at bounding box center [488, 209] width 977 height 418
click at [428, 190] on li "Espagueti" at bounding box center [324, 201] width 228 height 29
type input "0b8bf0fe-18be-4e06-ad7f-b957414a2041,ab697c1c-e664-4de3-a762-ee7bd962a27a,e1073…"
checkbox input "false"
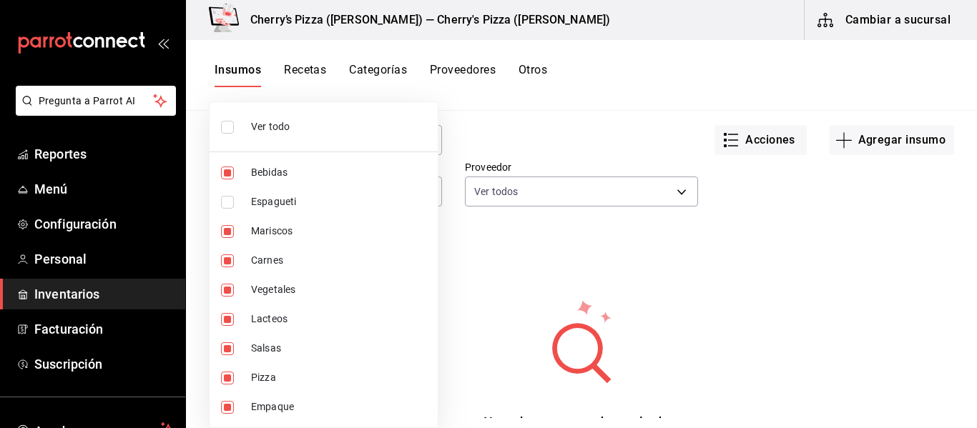
click at [346, 122] on span "Ver todo" at bounding box center [338, 126] width 175 height 15
type input "0b8bf0fe-18be-4e06-ad7f-b957414a2041,b5ca9bed-d797-41da-a155-c1ce95836da8,ab697…"
checkbox input "true"
click at [278, 127] on span "Ver todo" at bounding box center [338, 126] width 175 height 15
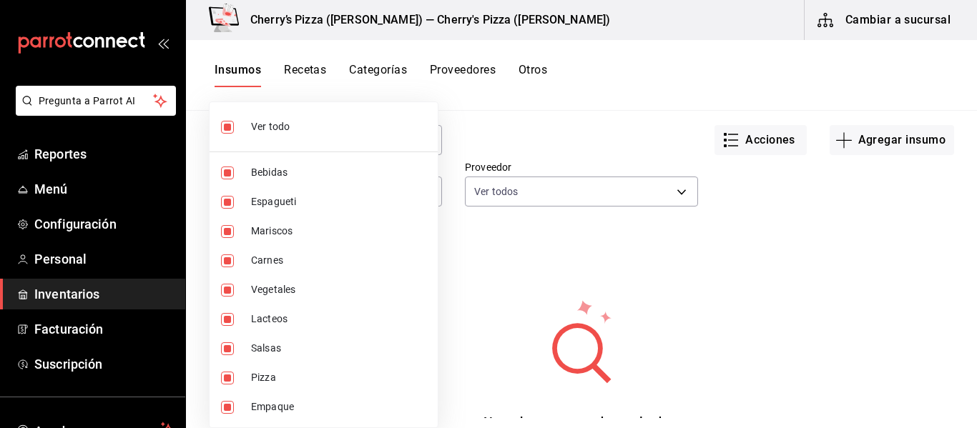
checkbox input "false"
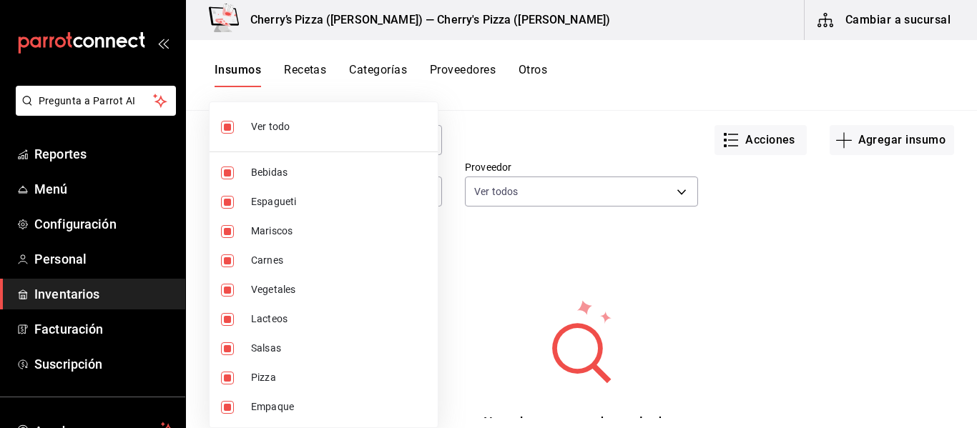
checkbox input "false"
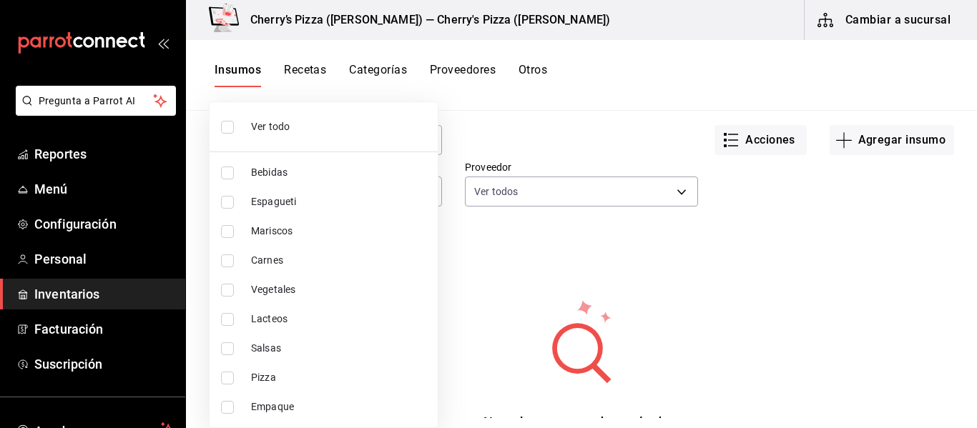
click at [276, 171] on span "Bebidas" at bounding box center [338, 172] width 175 height 15
type input "0b8bf0fe-18be-4e06-ad7f-b957414a2041"
checkbox input "true"
click at [530, 202] on div at bounding box center [488, 214] width 977 height 428
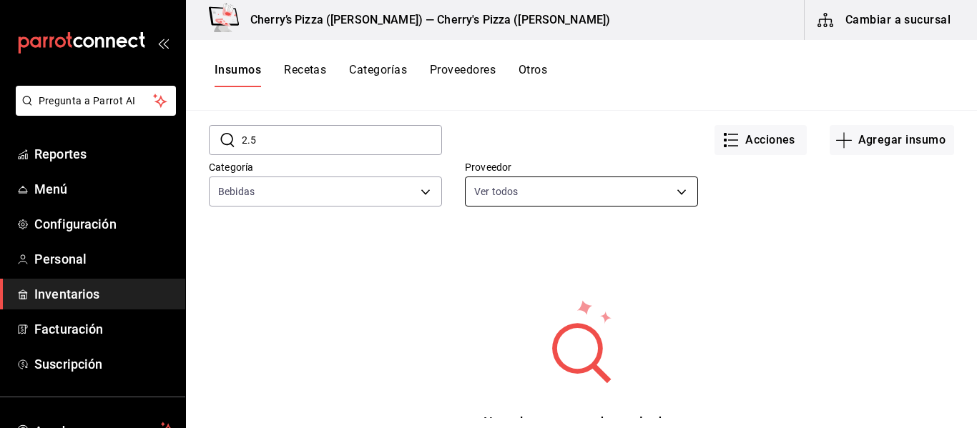
click at [624, 186] on body "Pregunta a Parrot AI Reportes Menú Configuración Personal Inventarios Facturaci…" at bounding box center [488, 209] width 977 height 418
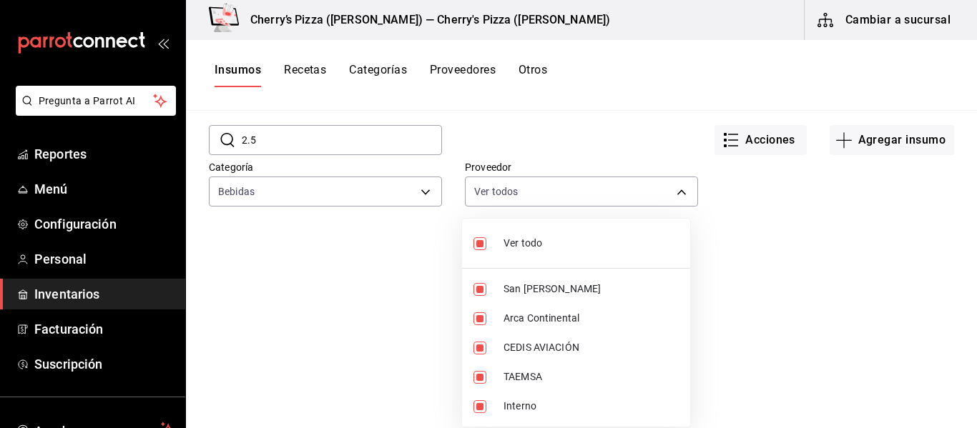
click at [535, 242] on span "Ver todo" at bounding box center [591, 243] width 175 height 15
checkbox input "false"
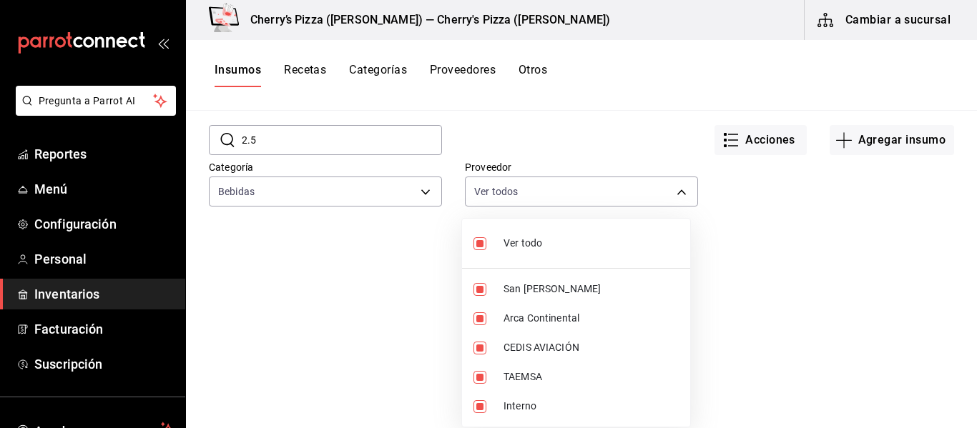
checkbox input "false"
click at [537, 315] on span "Arca Continental" at bounding box center [591, 318] width 175 height 15
type input "ed4de4bd-2882-4fe1-92fc-7c96ca5ca05b"
checkbox input "true"
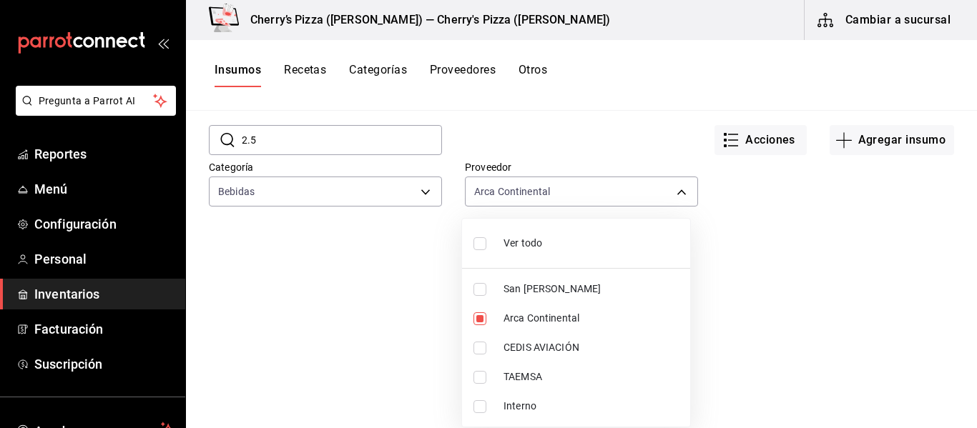
click at [921, 237] on div at bounding box center [488, 214] width 977 height 428
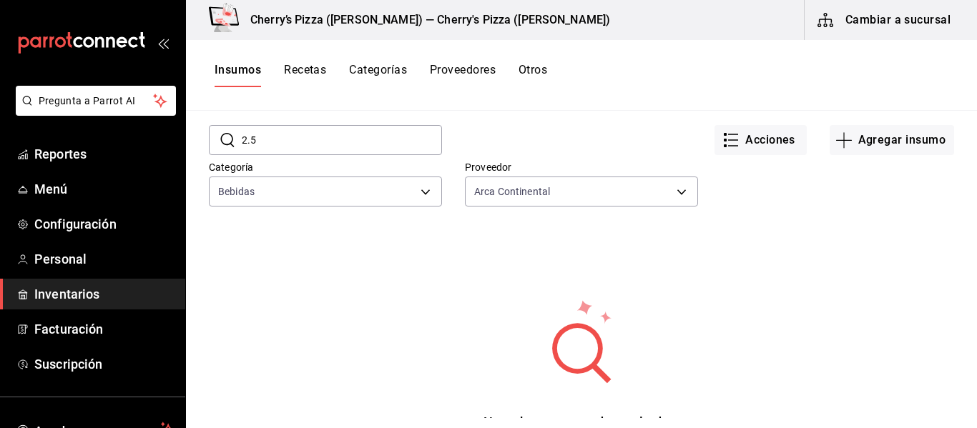
click at [272, 147] on input "2.5" at bounding box center [342, 140] width 200 height 29
type input "2"
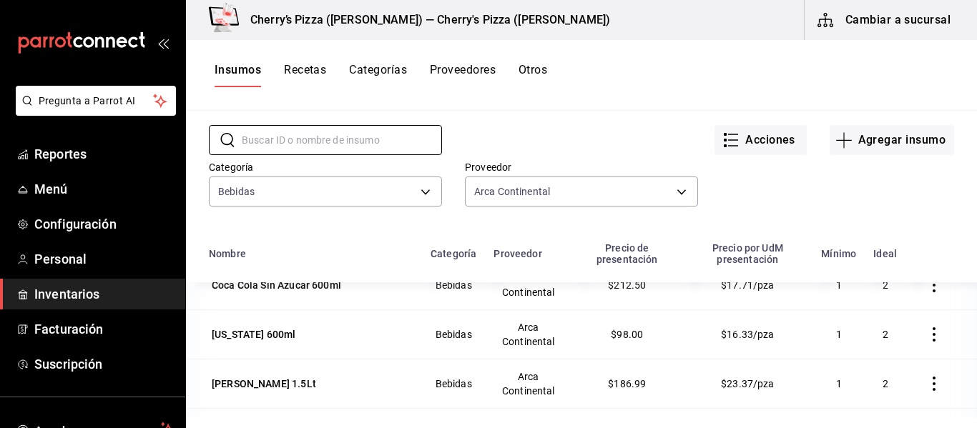
scroll to position [225, 0]
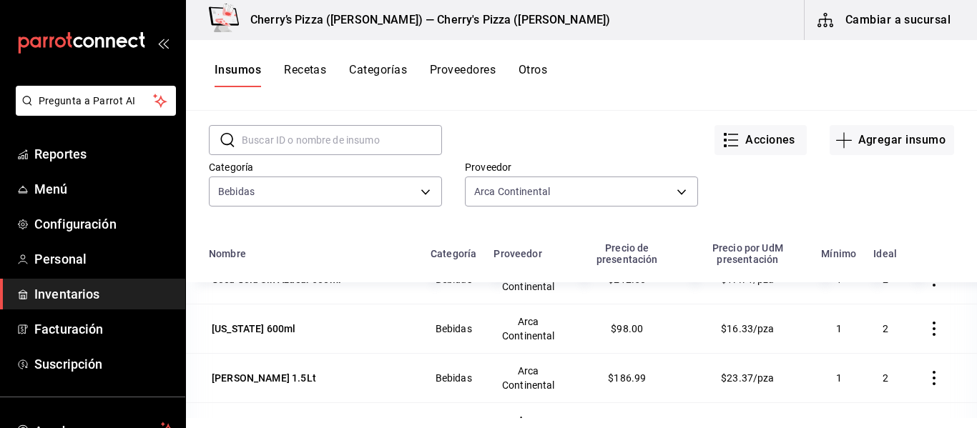
click at [927, 381] on icon "button" at bounding box center [934, 378] width 14 height 14
click at [874, 383] on span "Eliminar" at bounding box center [869, 379] width 36 height 11
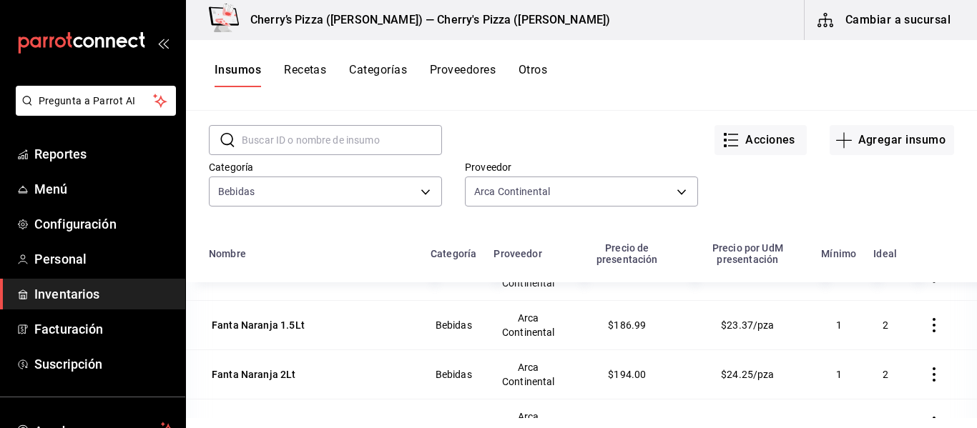
scroll to position [329, 0]
click at [927, 325] on icon "button" at bounding box center [934, 323] width 14 height 14
click at [874, 327] on span "Eliminar" at bounding box center [869, 324] width 36 height 11
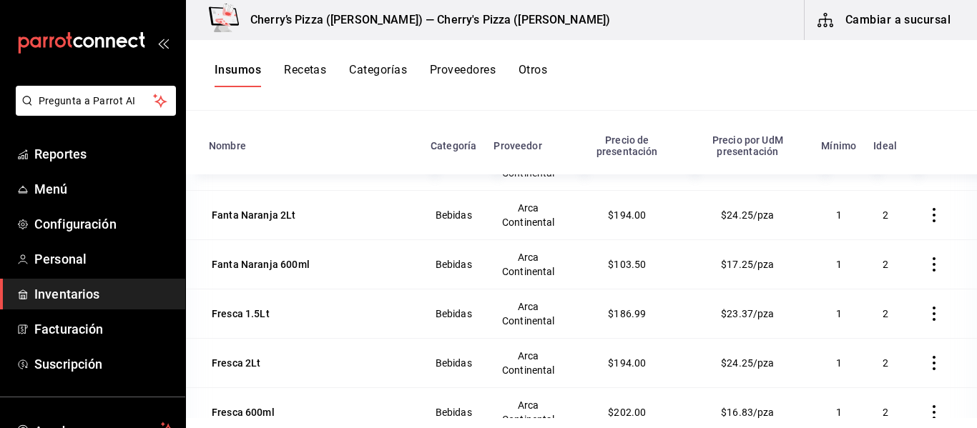
scroll to position [176, 0]
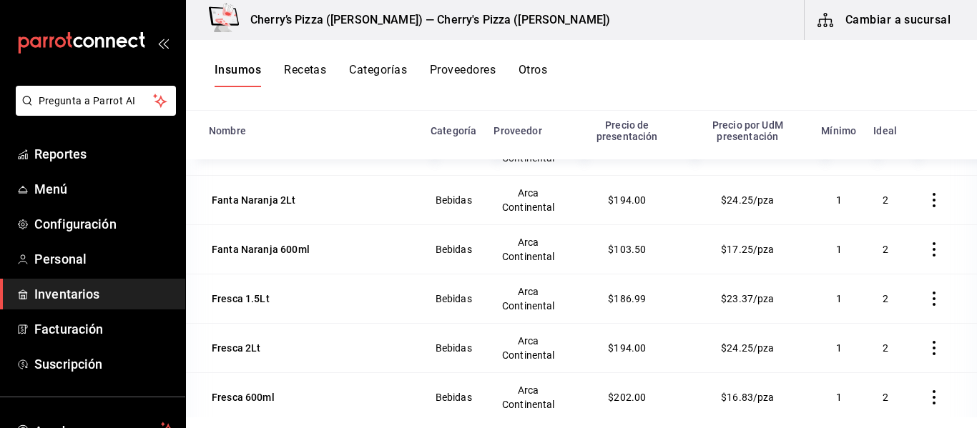
click at [927, 303] on icon "button" at bounding box center [934, 299] width 14 height 14
click at [875, 308] on span "Eliminar" at bounding box center [856, 300] width 62 height 17
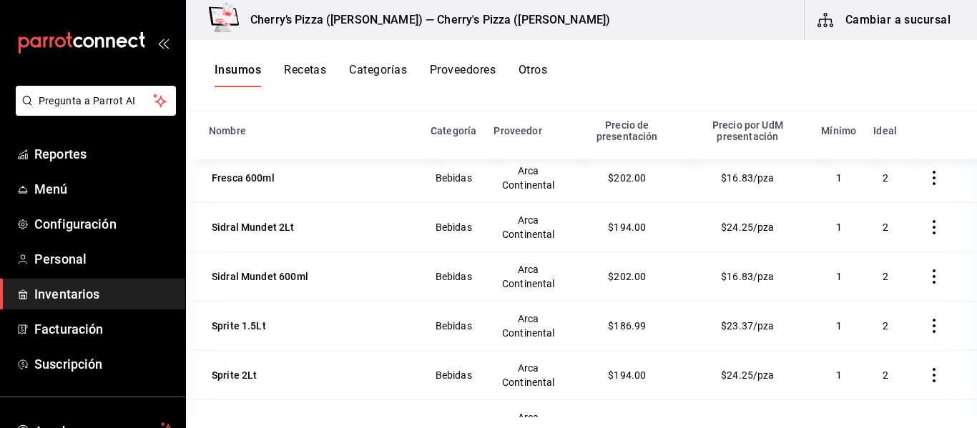
scroll to position [502, 0]
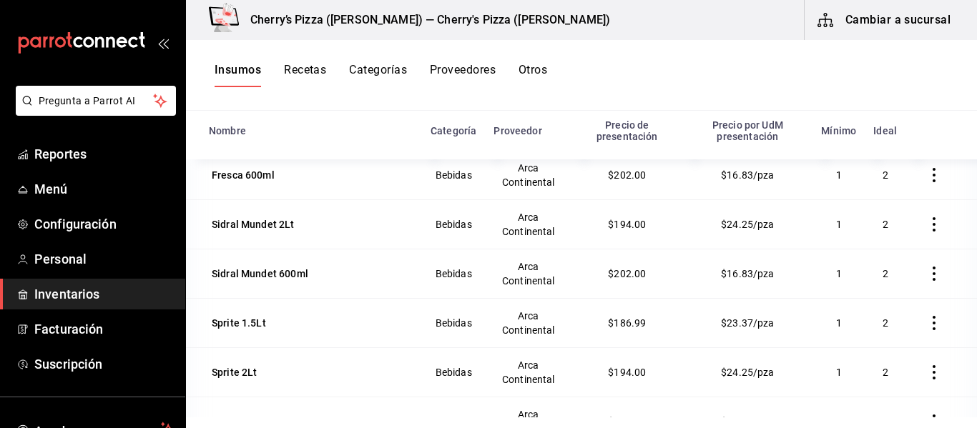
click at [927, 328] on icon "button" at bounding box center [934, 323] width 14 height 14
drag, startPoint x: 915, startPoint y: 328, endPoint x: 870, endPoint y: 323, distance: 44.6
click at [870, 323] on li "Eliminar" at bounding box center [868, 325] width 120 height 40
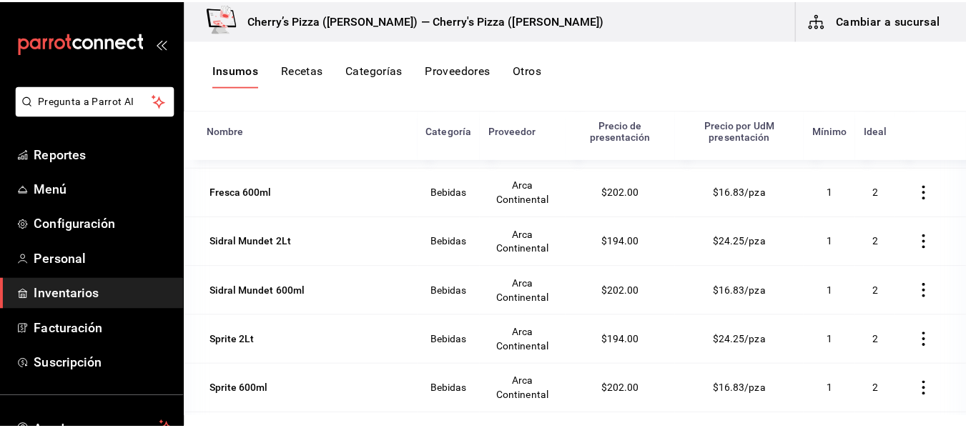
scroll to position [476, 0]
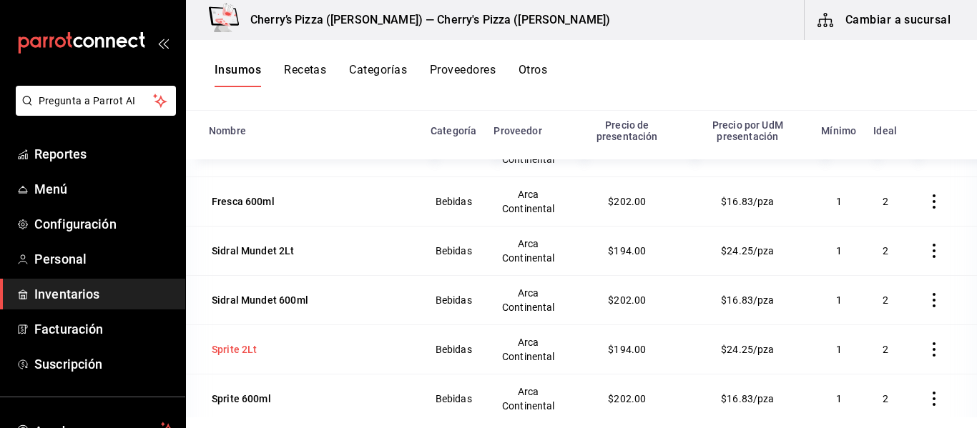
click at [231, 345] on div "Sprite 2Lt" at bounding box center [235, 350] width 46 height 14
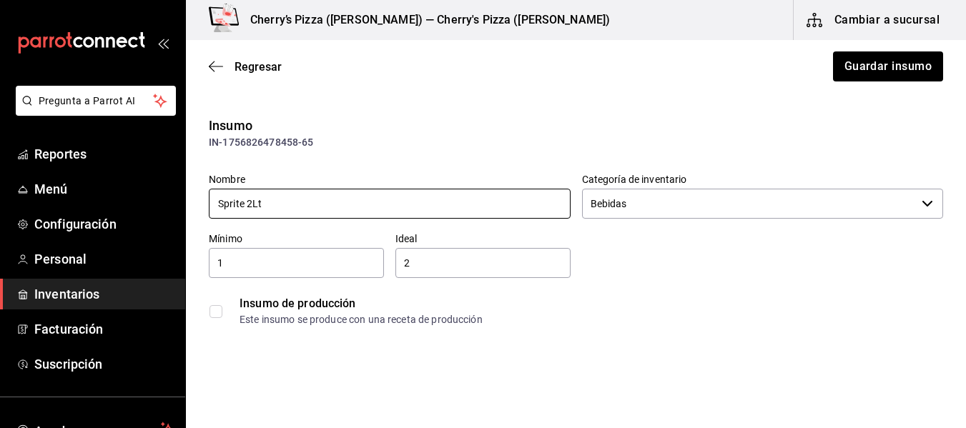
click at [248, 198] on input "Sprite 2Lt" at bounding box center [390, 204] width 362 height 30
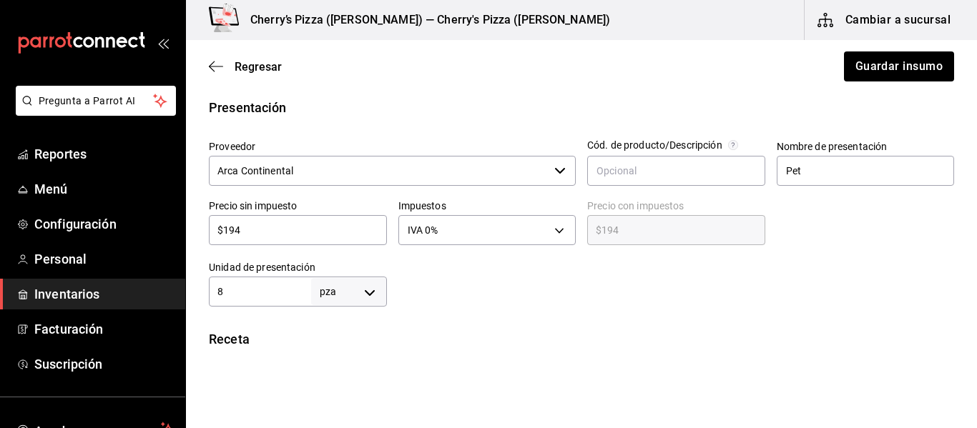
scroll to position [300, 0]
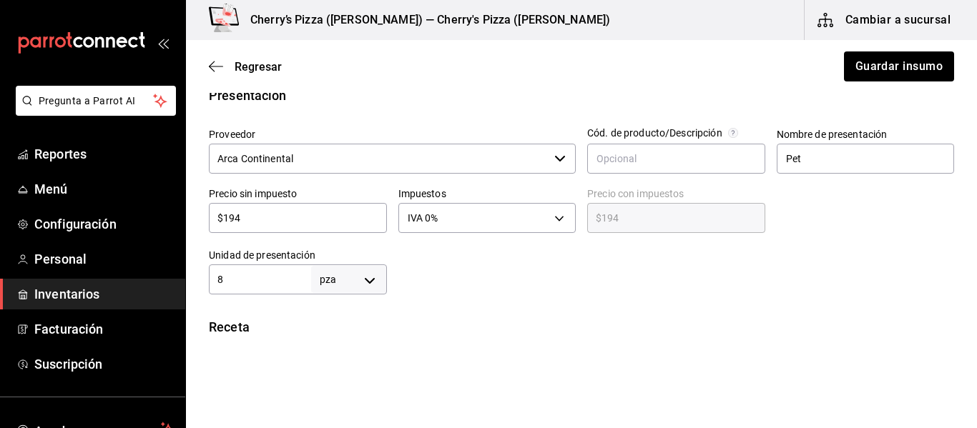
type input "Sprite 2.5Lt"
click at [298, 213] on input "$194" at bounding box center [298, 218] width 178 height 17
type input "$19"
type input "$19.00"
type input "$1"
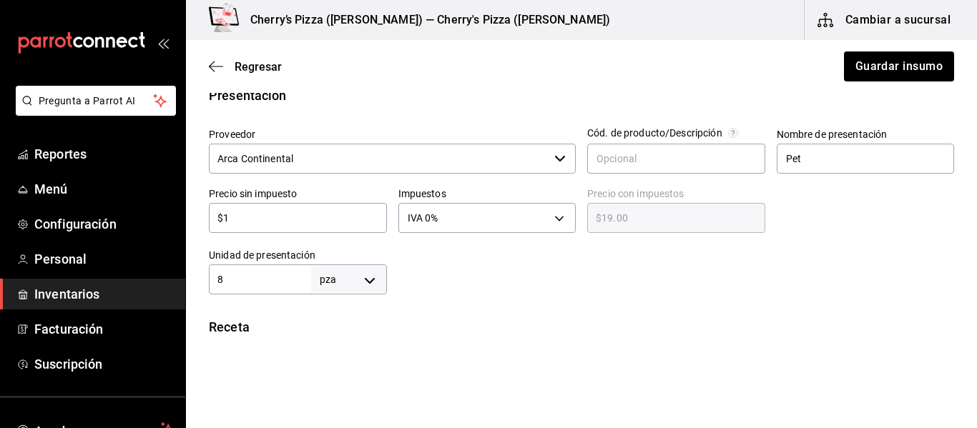
type input "$1.00"
type input "$0.00"
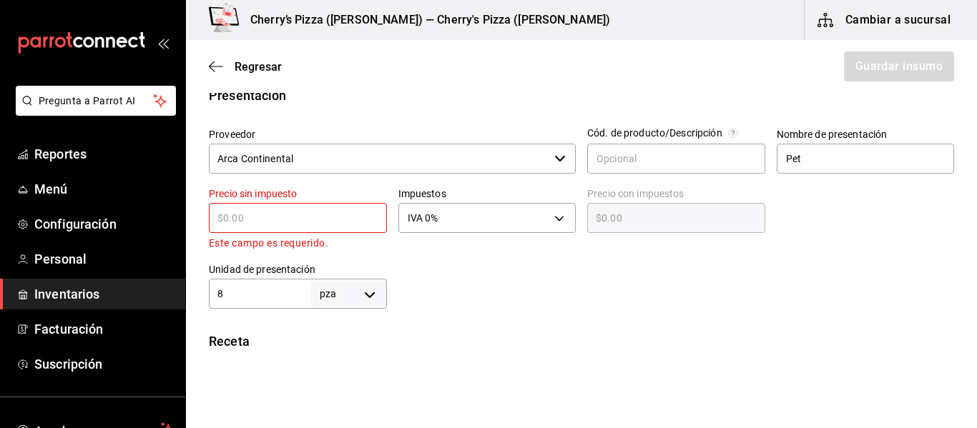
type input "$2"
type input "$2.00"
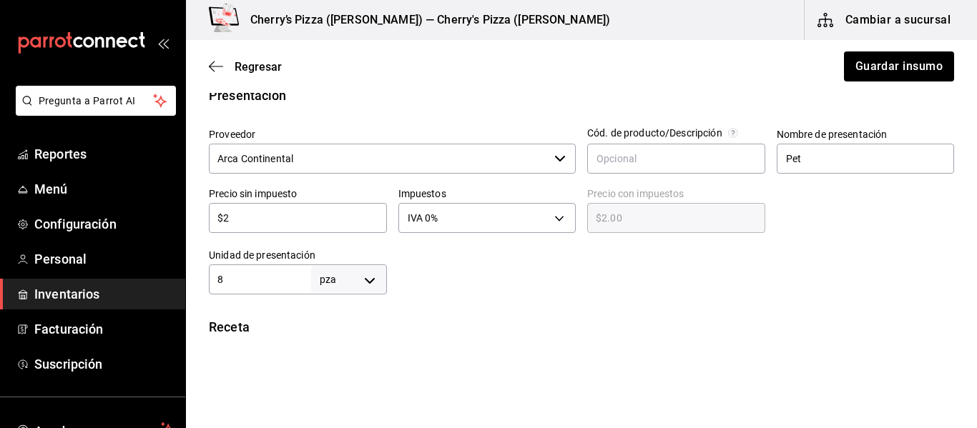
type input "$27"
type input "$27.00"
type input "$271"
type input "$271.00"
type input "$271"
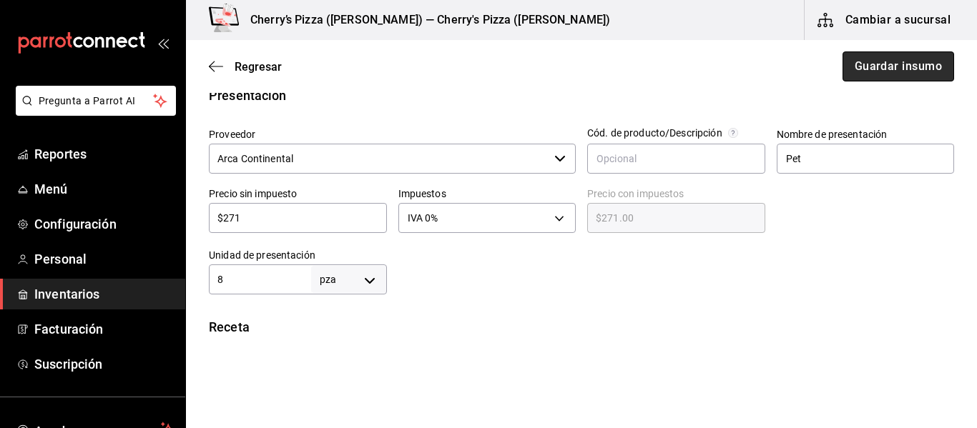
click at [898, 78] on button "Guardar insumo" at bounding box center [899, 66] width 112 height 30
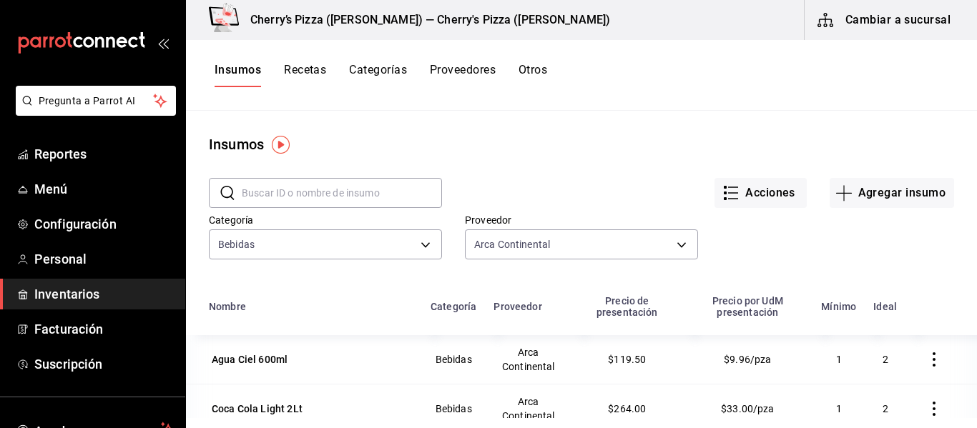
click at [363, 193] on input "text" at bounding box center [342, 193] width 200 height 29
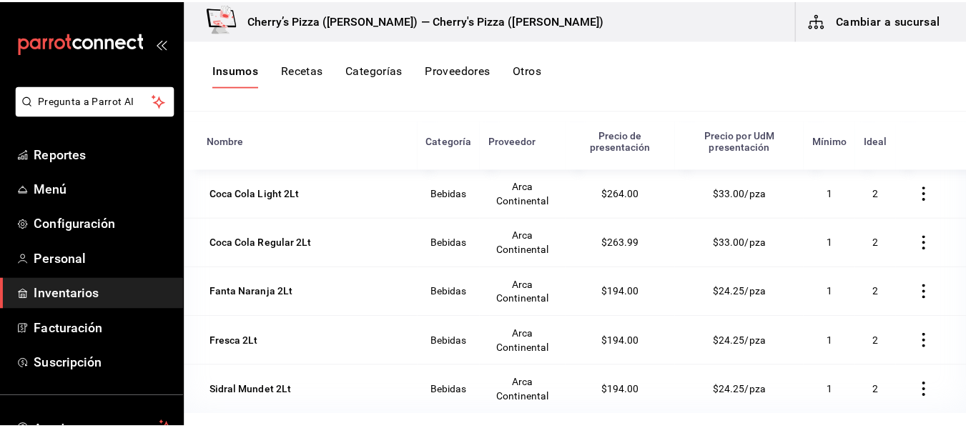
scroll to position [176, 0]
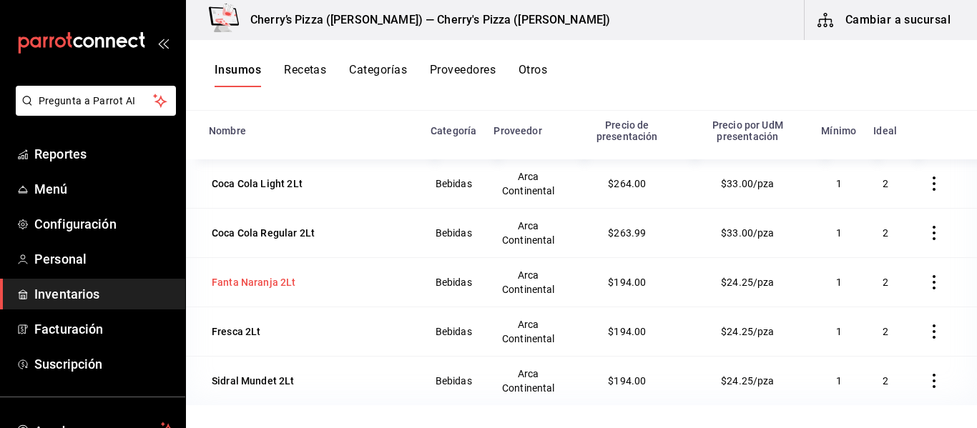
type input "2Lt"
click at [259, 283] on div "Fanta Naranja 2Lt" at bounding box center [254, 282] width 84 height 14
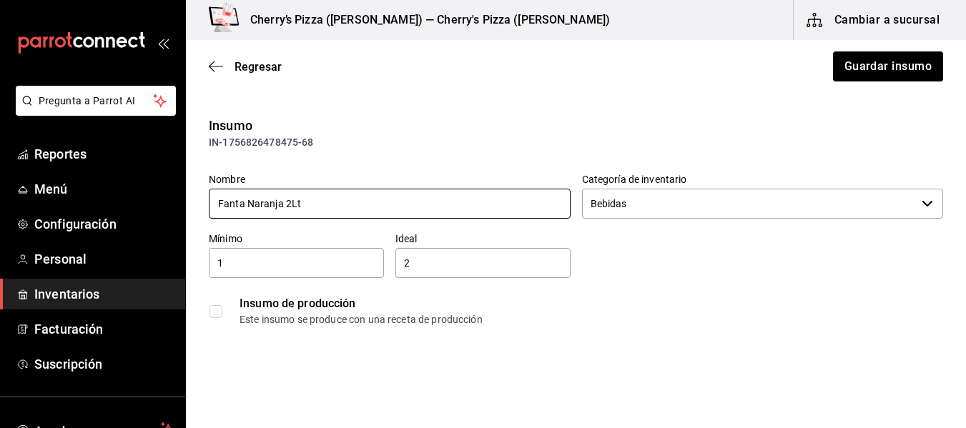
click at [292, 200] on input "Fanta Naranja 2Lt" at bounding box center [390, 204] width 362 height 30
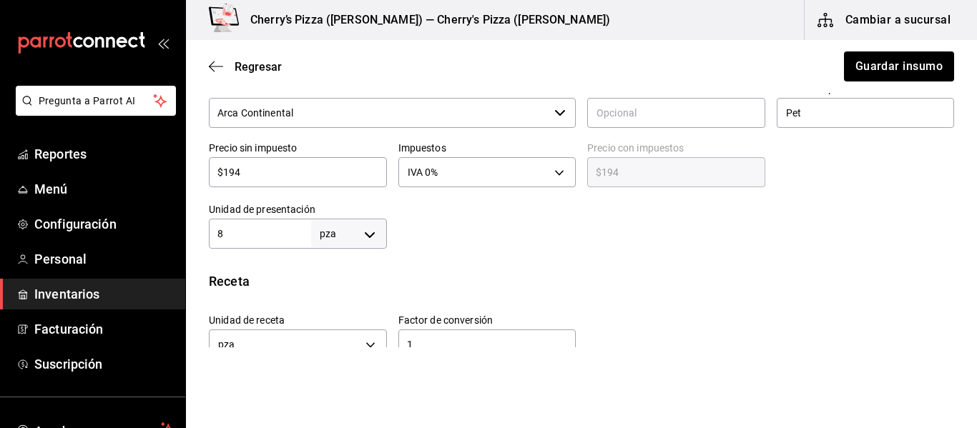
scroll to position [348, 0]
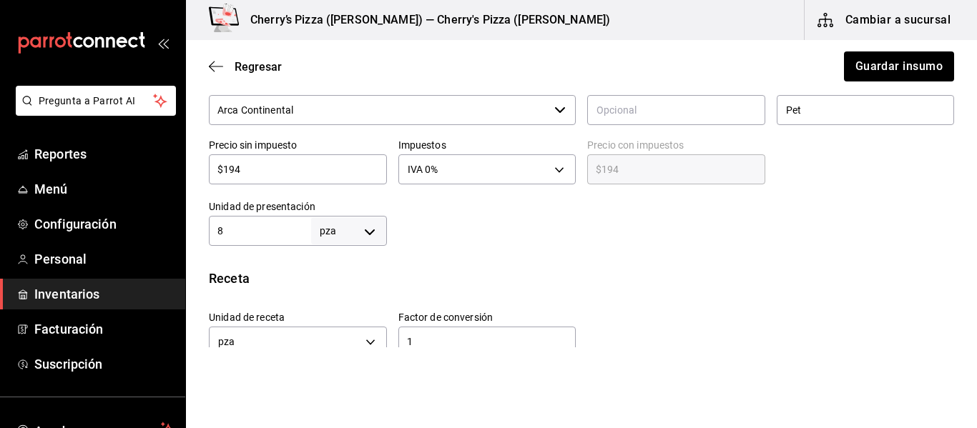
type input "Fanta Naranja 2.5Lt"
drag, startPoint x: 277, startPoint y: 172, endPoint x: 157, endPoint y: 180, distance: 120.4
click at [157, 180] on div "Pregunta a Parrot AI Reportes Menú Configuración Personal Inventarios Facturaci…" at bounding box center [488, 174] width 977 height 348
type input "$2"
type input "$2.00"
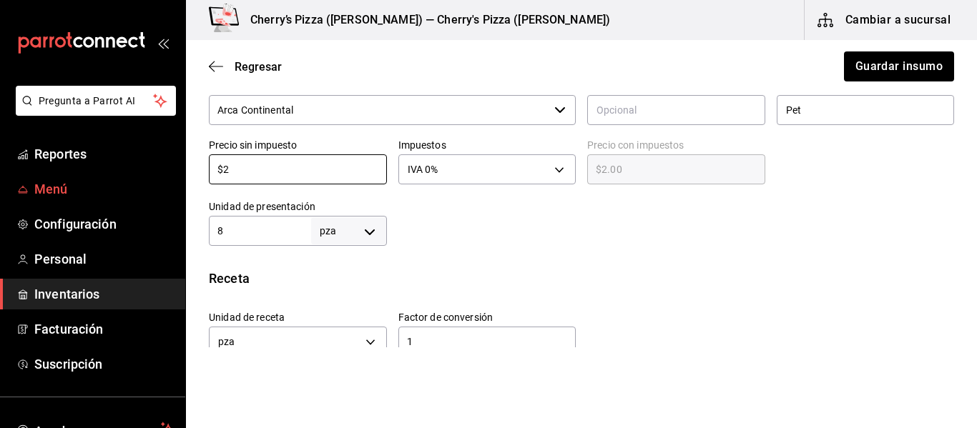
type input "$27"
type input "$27.00"
type input "$271"
type input "$271.00"
type input "$271"
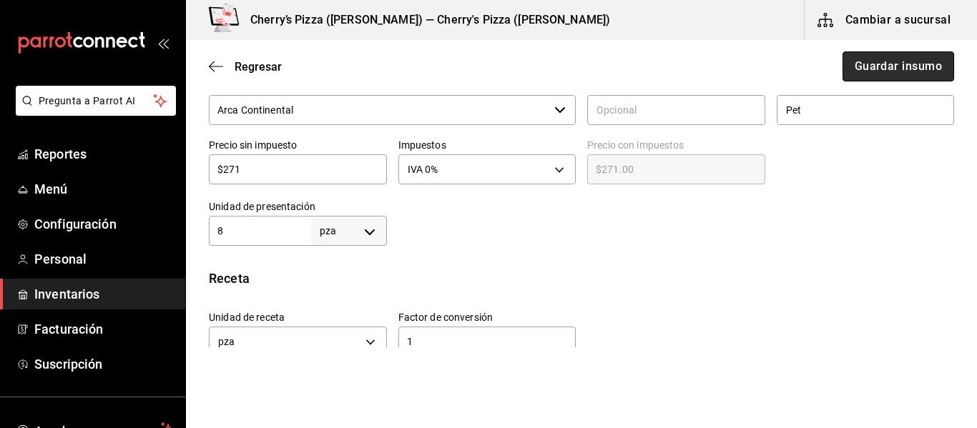
click at [896, 72] on button "Guardar insumo" at bounding box center [899, 66] width 112 height 30
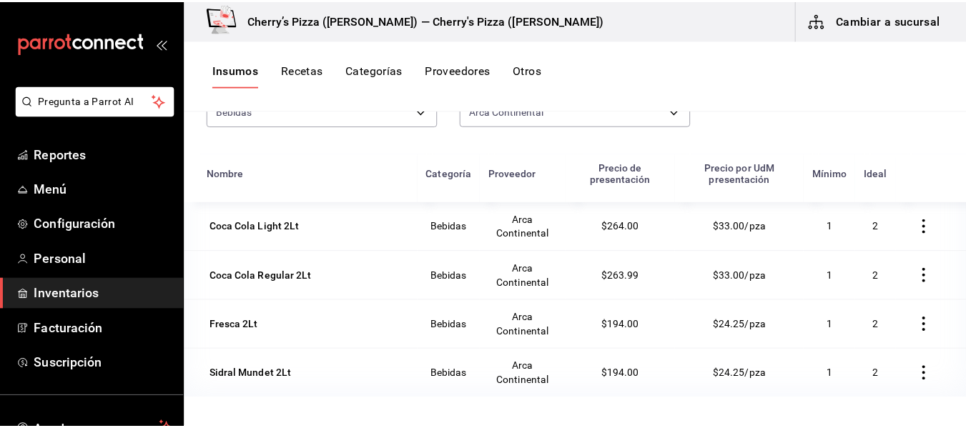
scroll to position [176, 0]
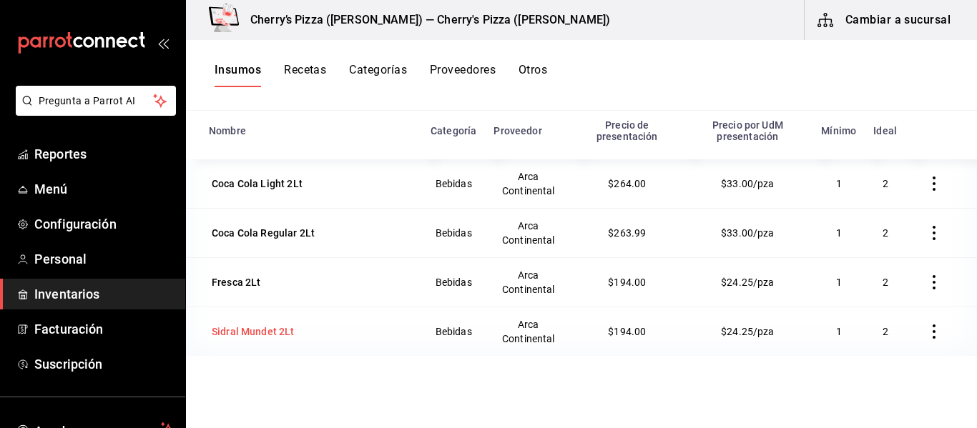
click at [255, 338] on div "Sidral Mundet 2Lt" at bounding box center [253, 332] width 83 height 14
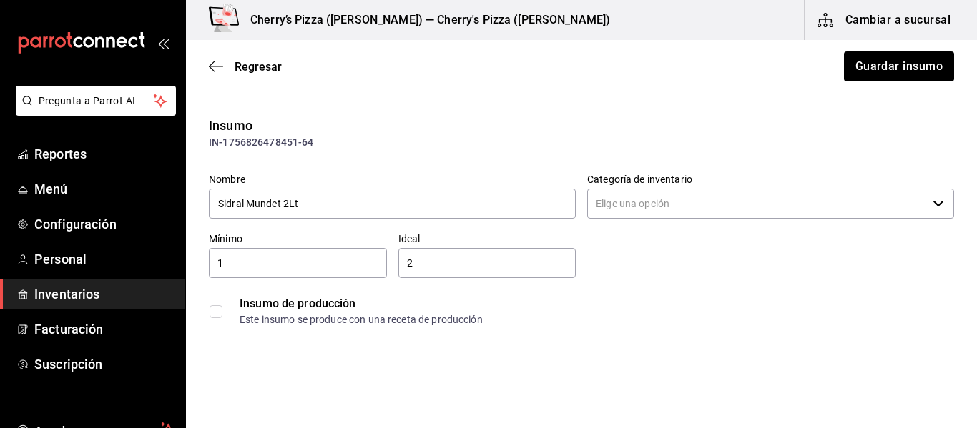
type input "Bebidas"
type input "Arca Continental"
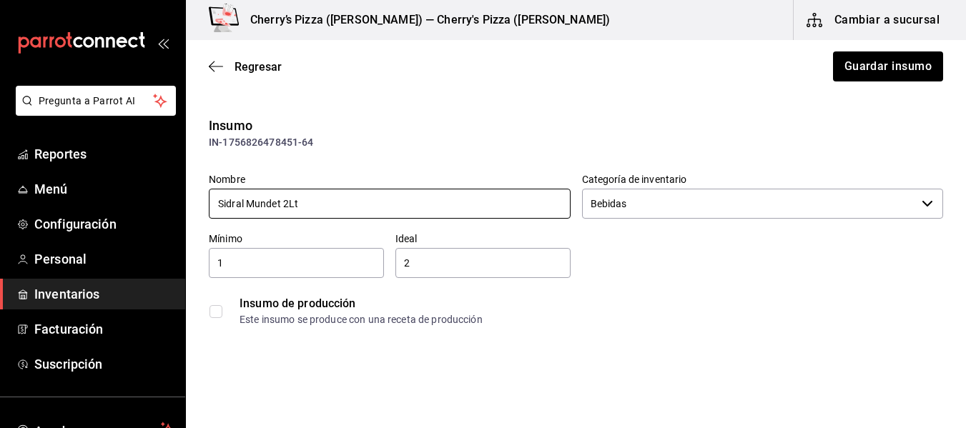
click at [290, 203] on input "Sidral Mundet 2Lt" at bounding box center [390, 204] width 362 height 30
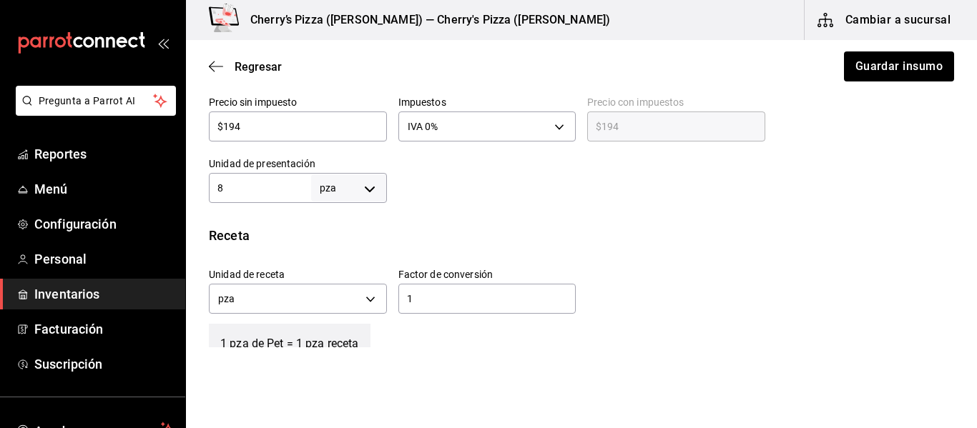
scroll to position [394, 0]
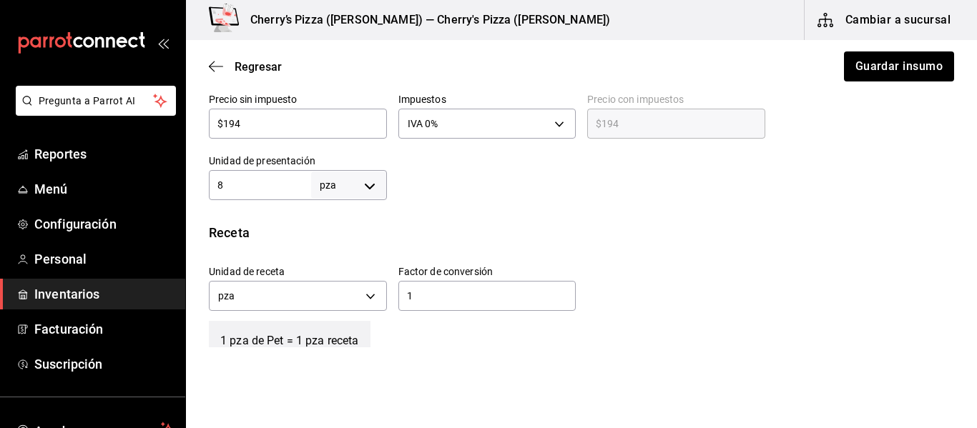
type input "Sidral Mundet 2.5Lt"
drag, startPoint x: 310, startPoint y: 129, endPoint x: 61, endPoint y: 145, distance: 250.2
click at [61, 145] on div "Pregunta a Parrot AI Reportes Menú Configuración Personal Inventarios Facturaci…" at bounding box center [488, 174] width 977 height 348
type input "$2"
type input "$2.00"
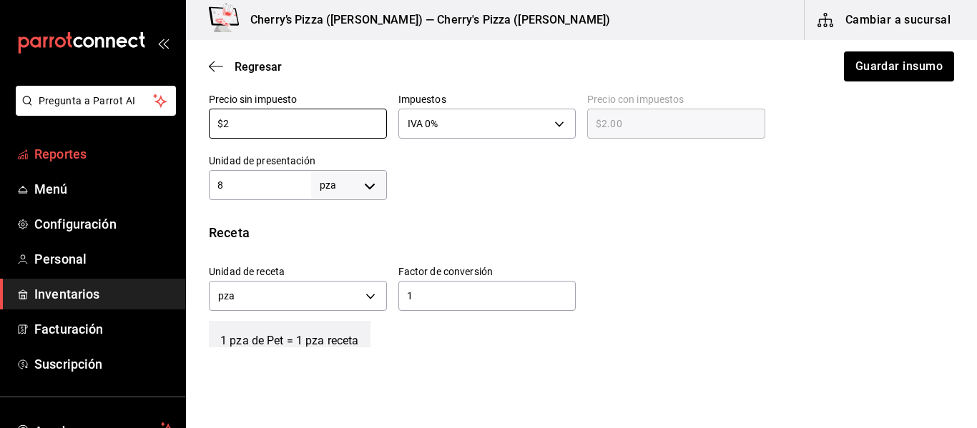
type input "$27"
type input "$27.00"
type input "$271"
type input "$271.00"
type input "$271"
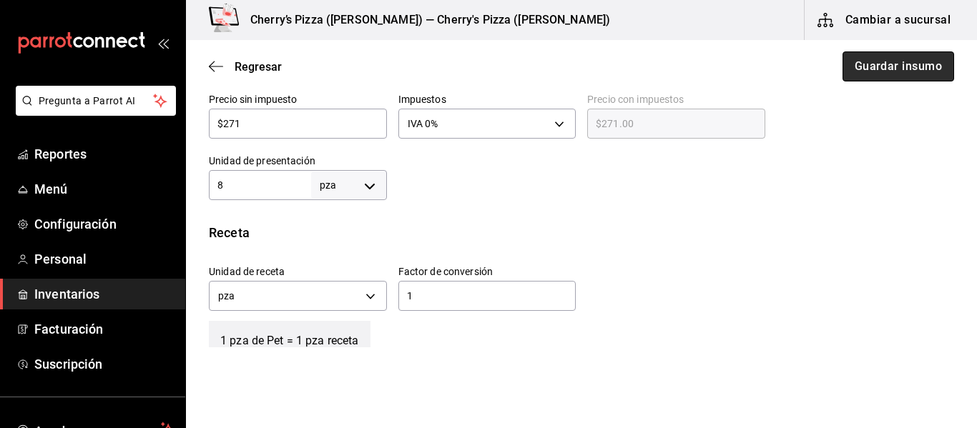
click at [885, 75] on button "Guardar insumo" at bounding box center [899, 66] width 112 height 30
